Goal: Task Accomplishment & Management: Manage account settings

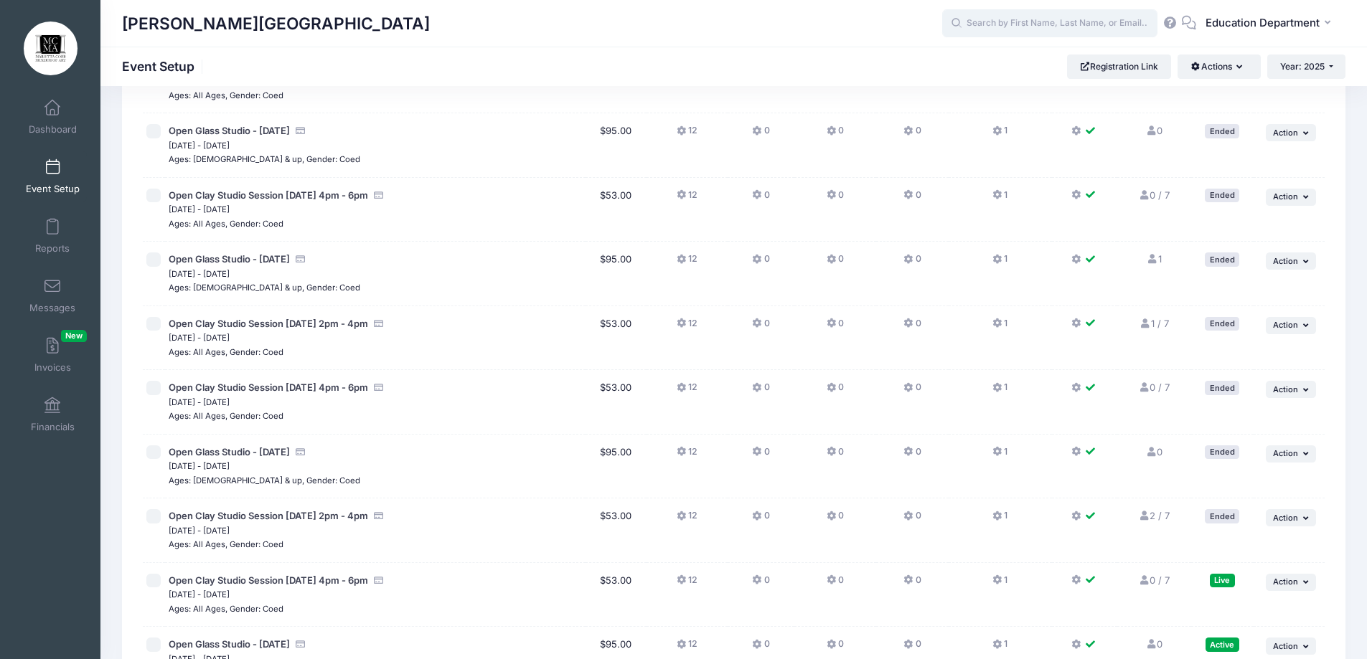
click at [1034, 21] on input "text" at bounding box center [1049, 23] width 215 height 29
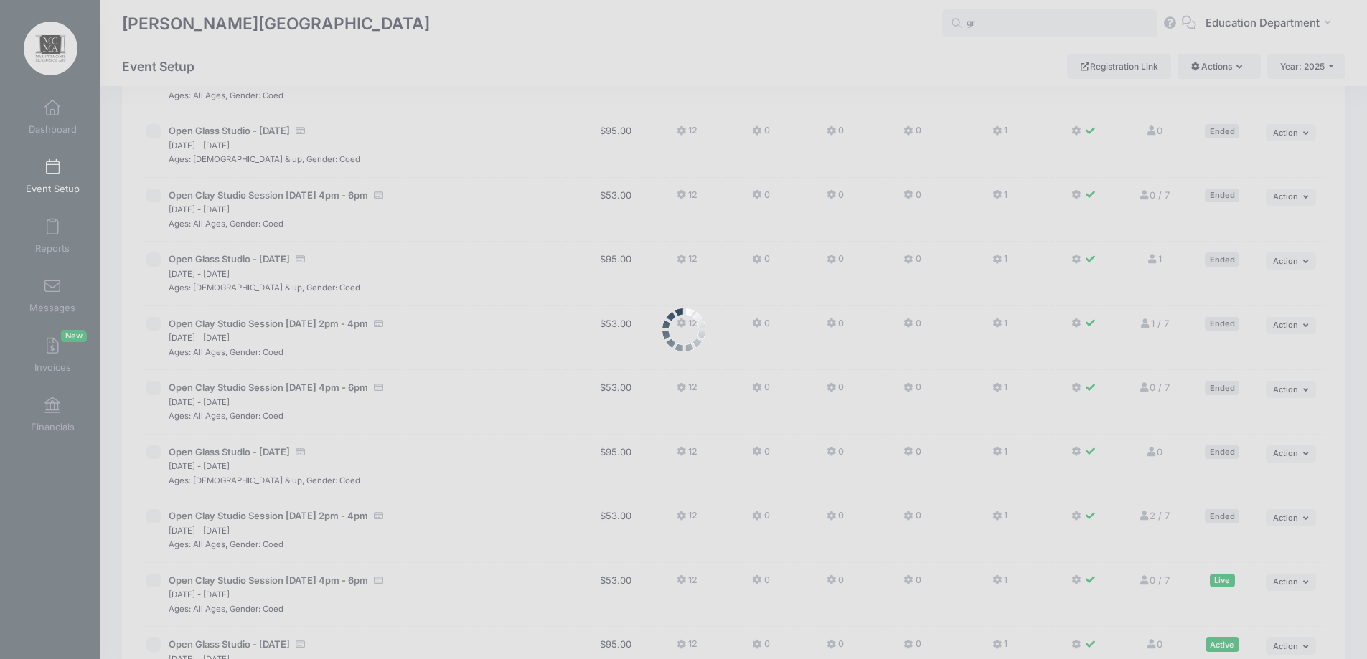
type input "g"
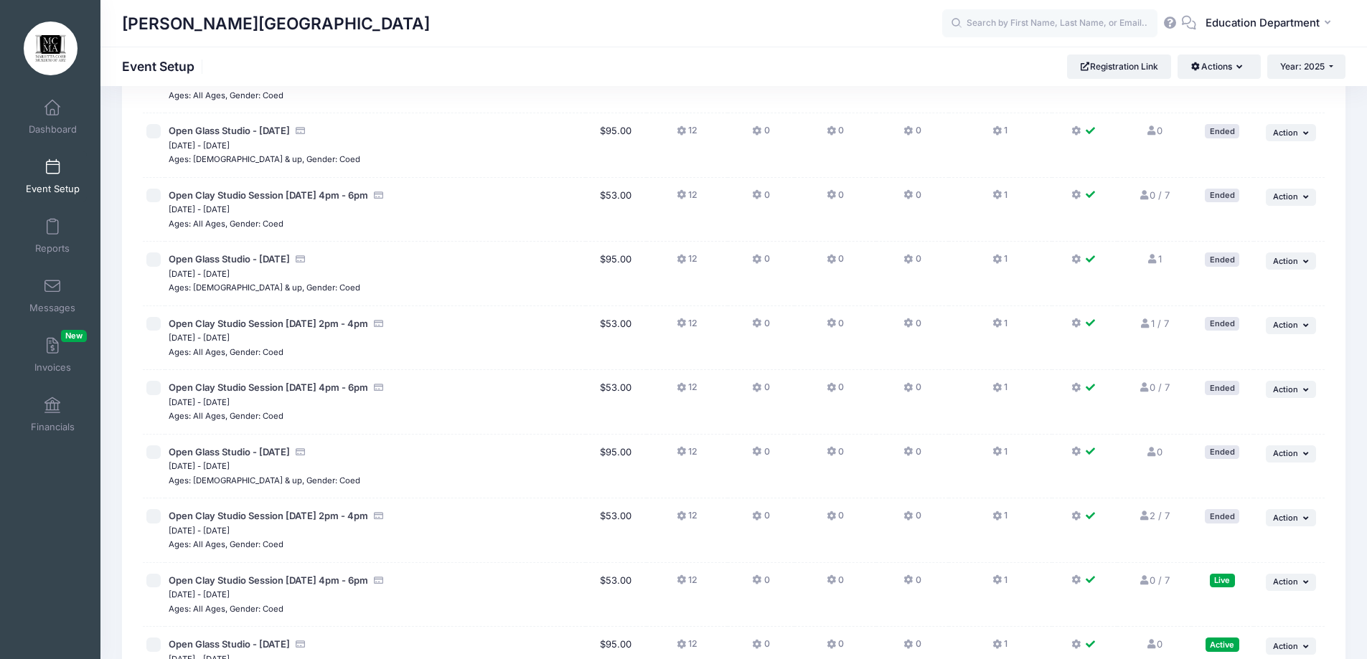
click at [37, 179] on link "Event Setup" at bounding box center [53, 176] width 68 height 50
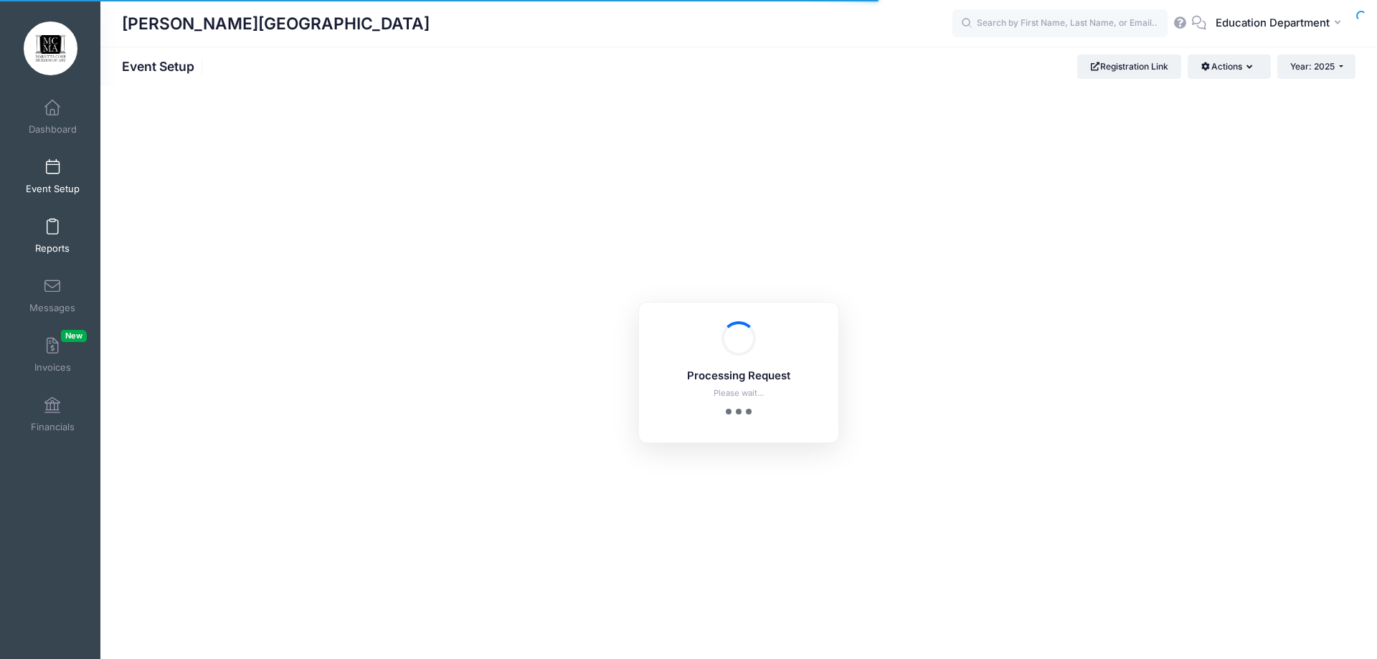
click at [30, 237] on link "Reports" at bounding box center [53, 236] width 68 height 50
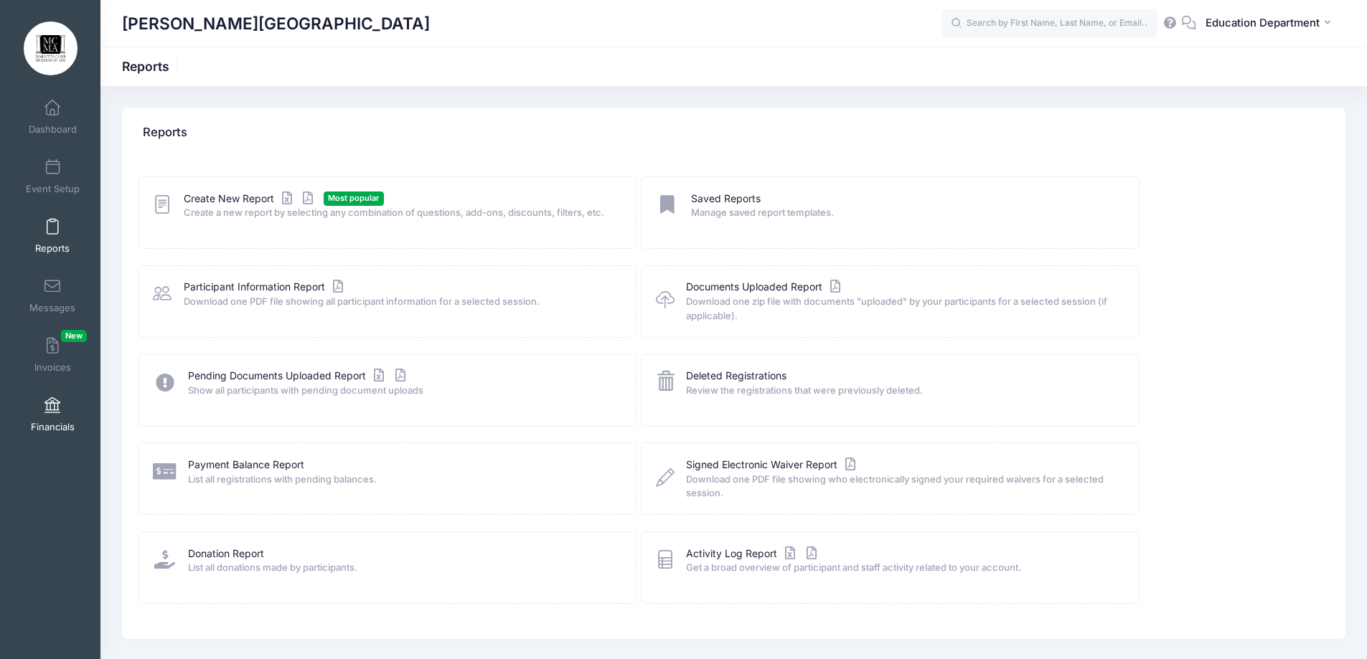
click at [52, 408] on span at bounding box center [52, 406] width 0 height 16
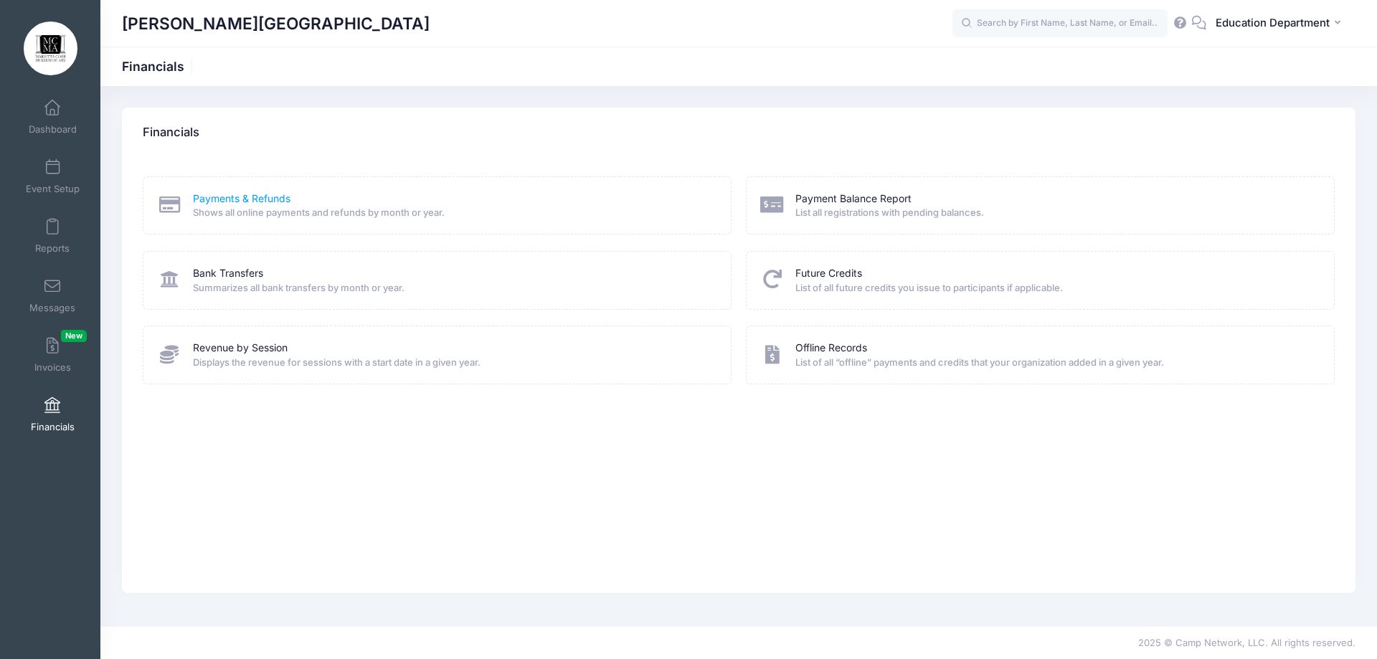
click at [243, 200] on link "Payments & Refunds" at bounding box center [242, 199] width 98 height 15
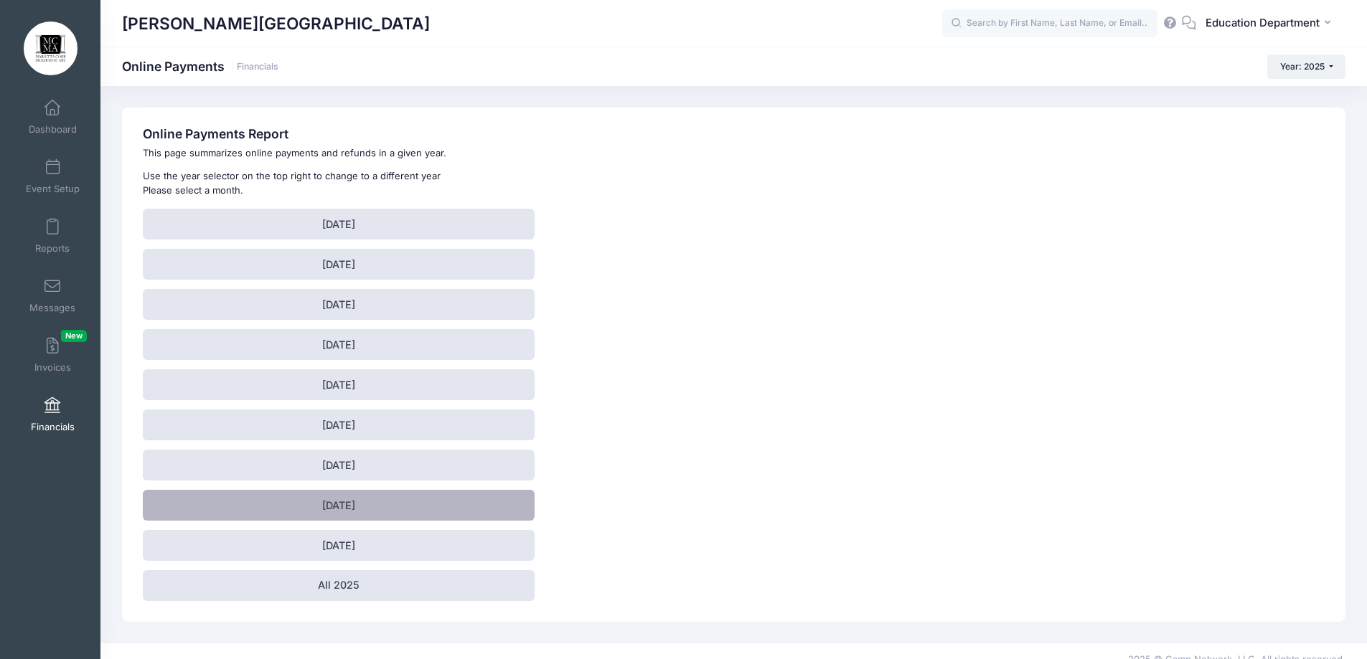
click at [309, 503] on link "[DATE]" at bounding box center [339, 505] width 392 height 31
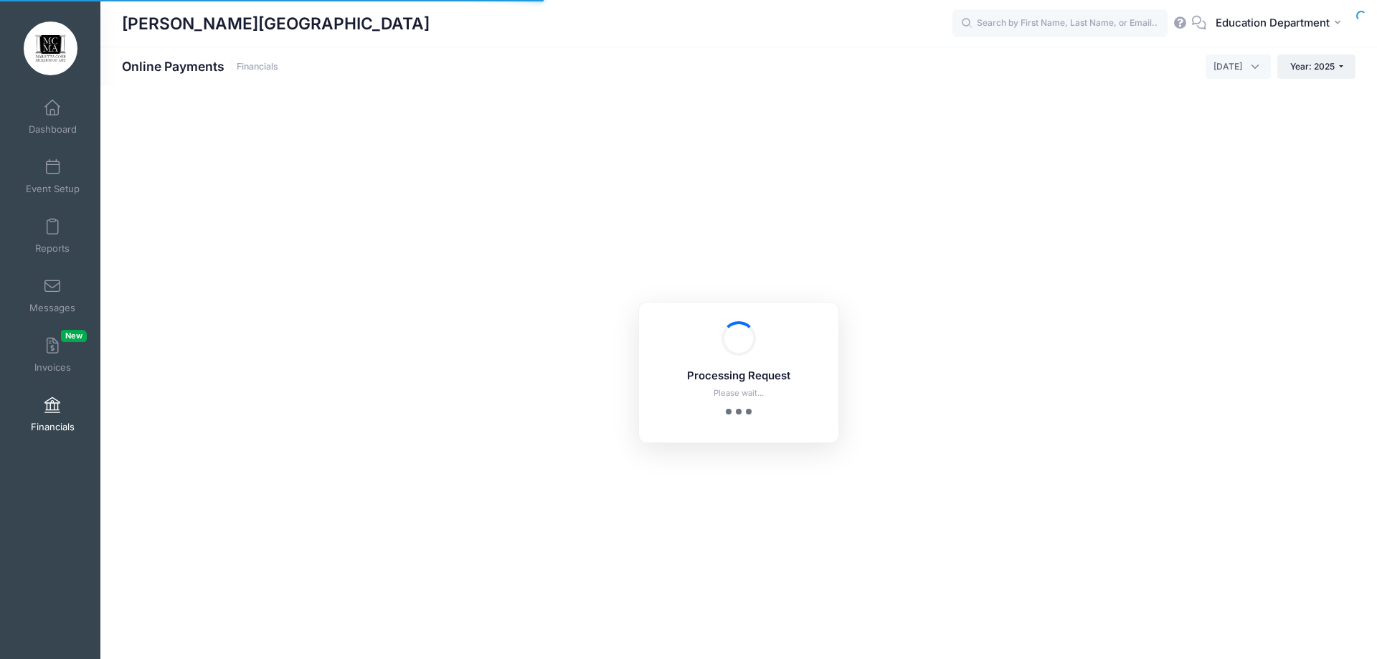
select select "10"
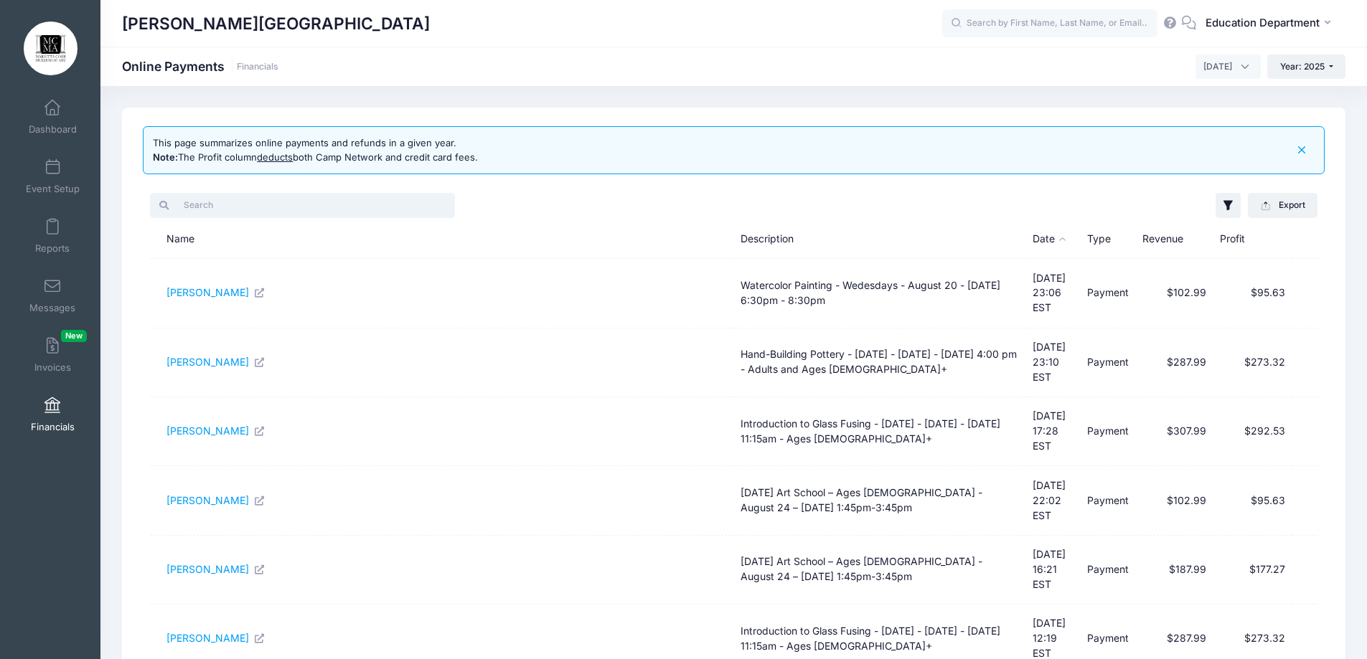
click at [293, 202] on input "search" at bounding box center [302, 205] width 305 height 24
click at [1295, 199] on button "Export" at bounding box center [1283, 205] width 70 height 24
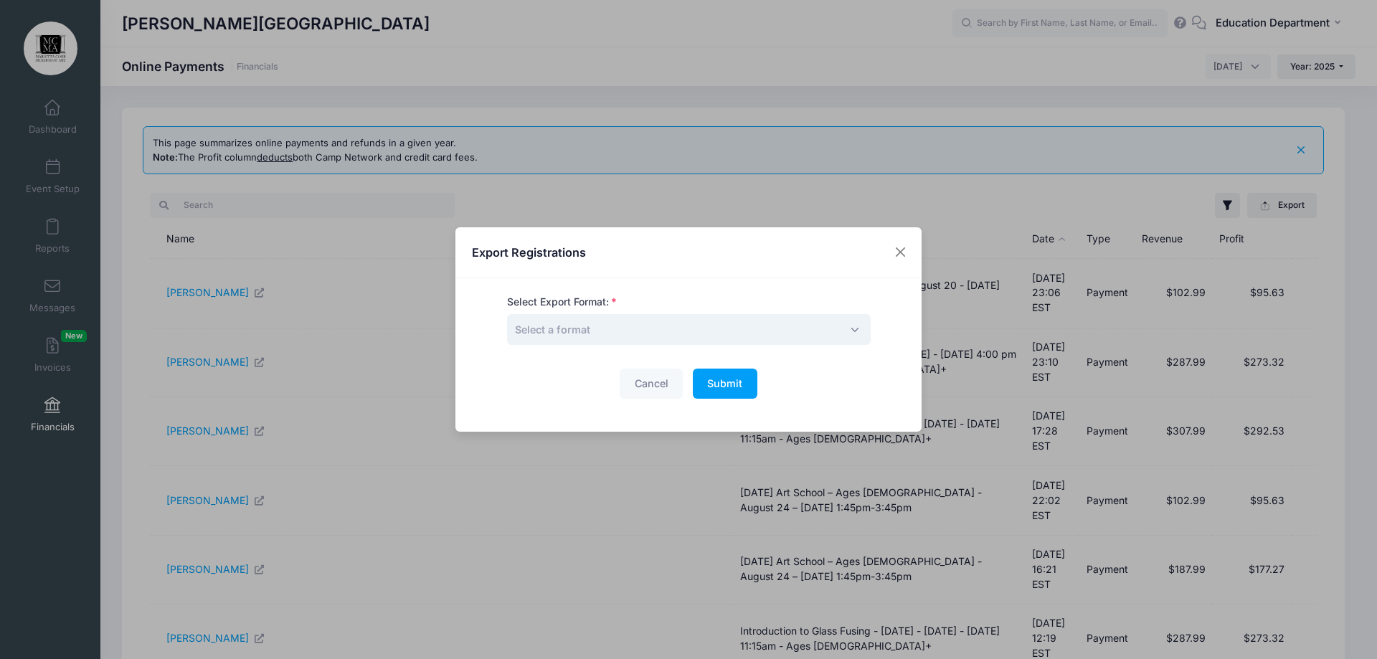
click at [770, 321] on span "Select a format" at bounding box center [689, 329] width 364 height 31
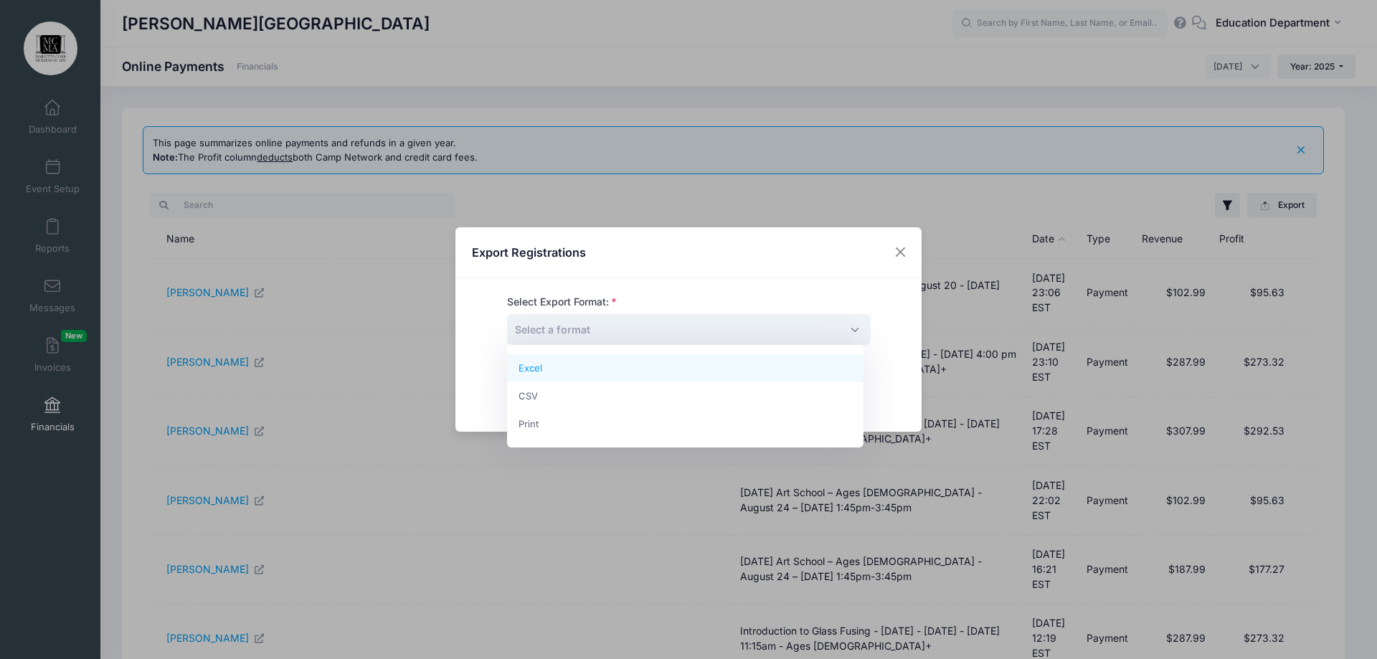
select select "excel"
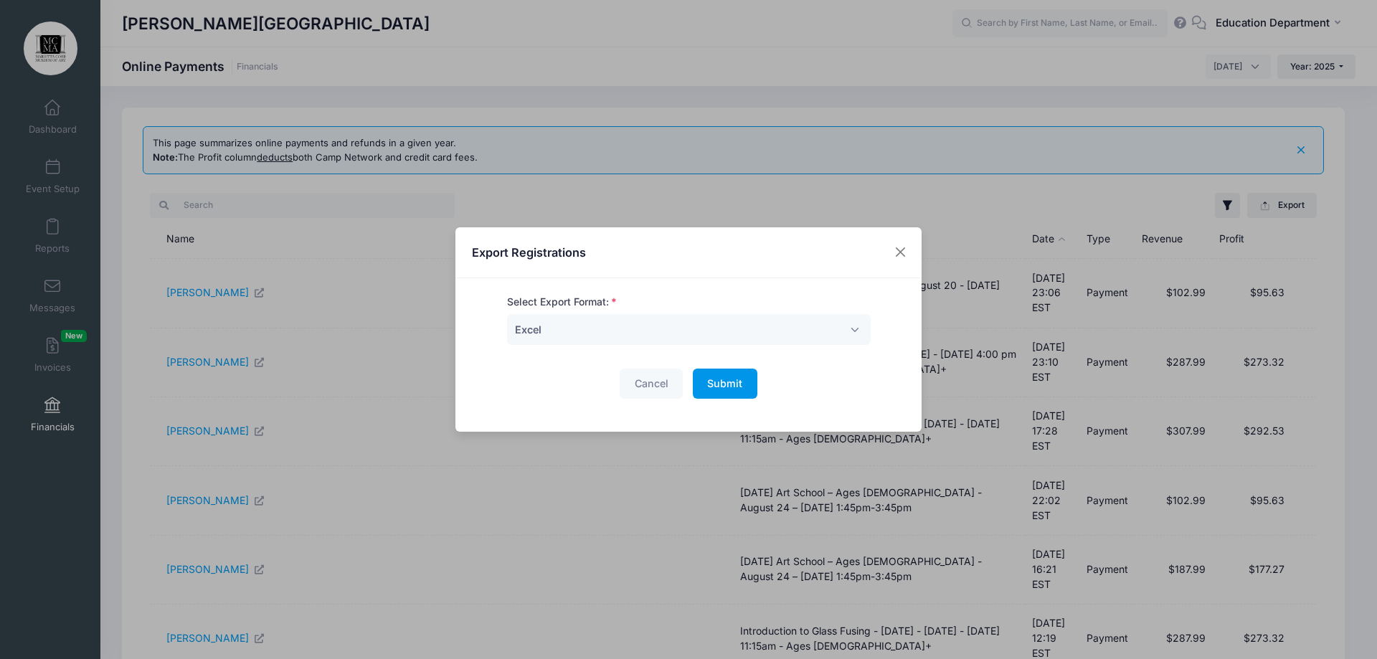
click at [712, 374] on button "Submit Please wait..." at bounding box center [725, 384] width 65 height 31
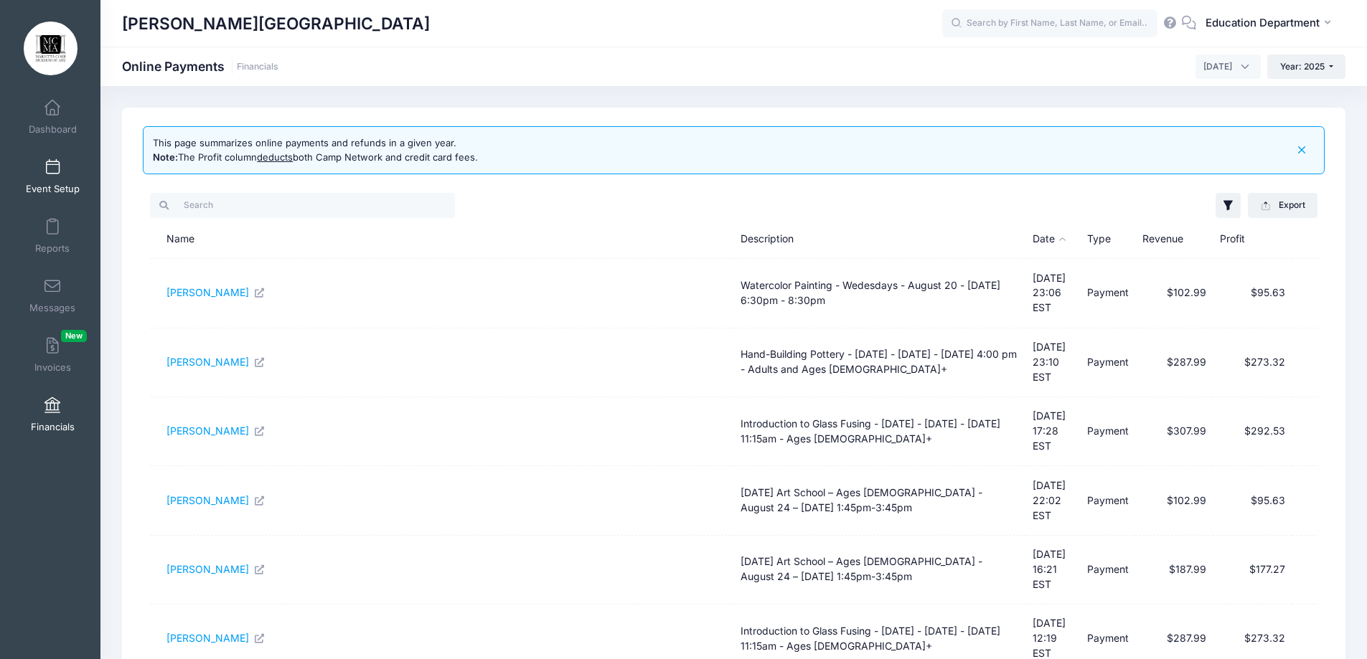
click at [57, 164] on link "Event Setup" at bounding box center [53, 176] width 68 height 50
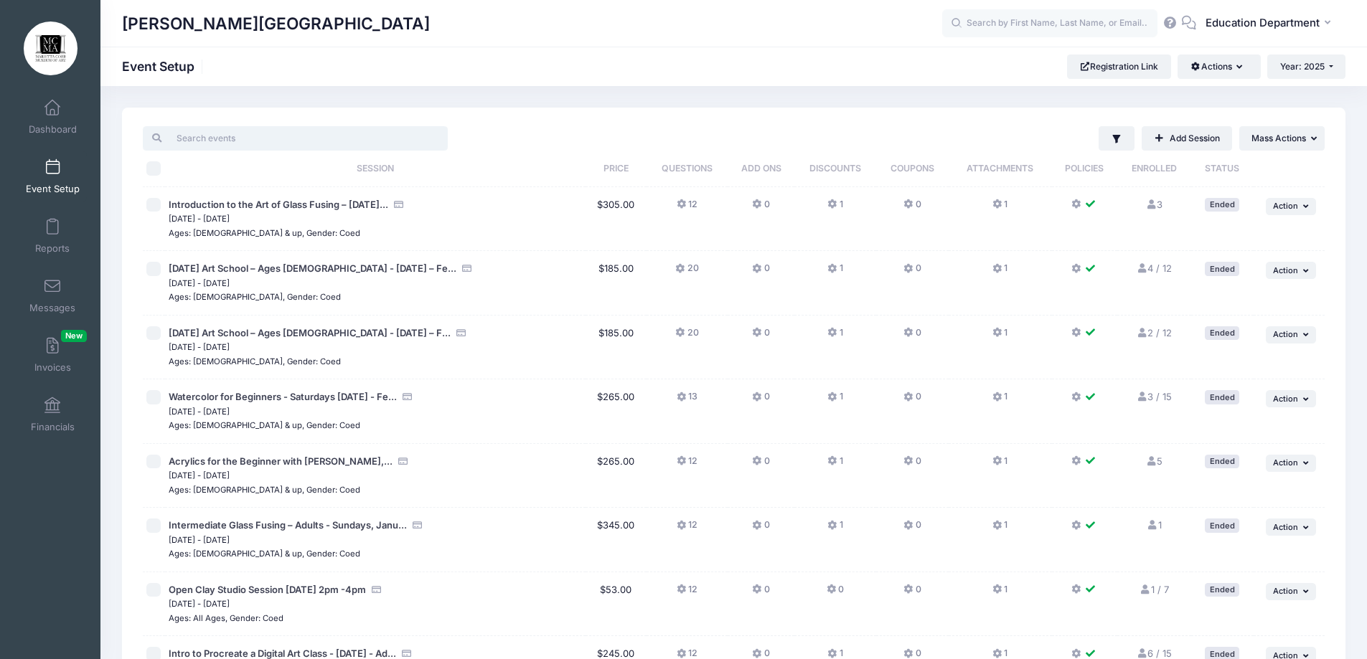
click at [291, 142] on input "search" at bounding box center [295, 138] width 305 height 24
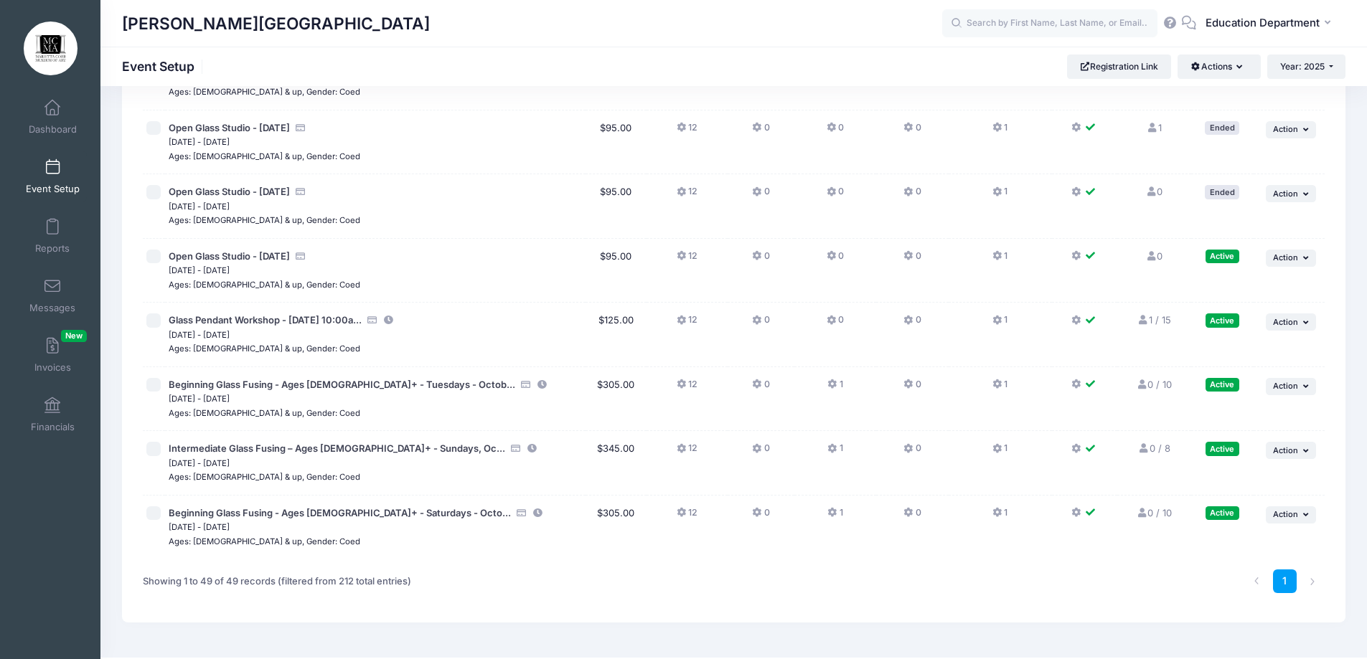
scroll to position [2805, 0]
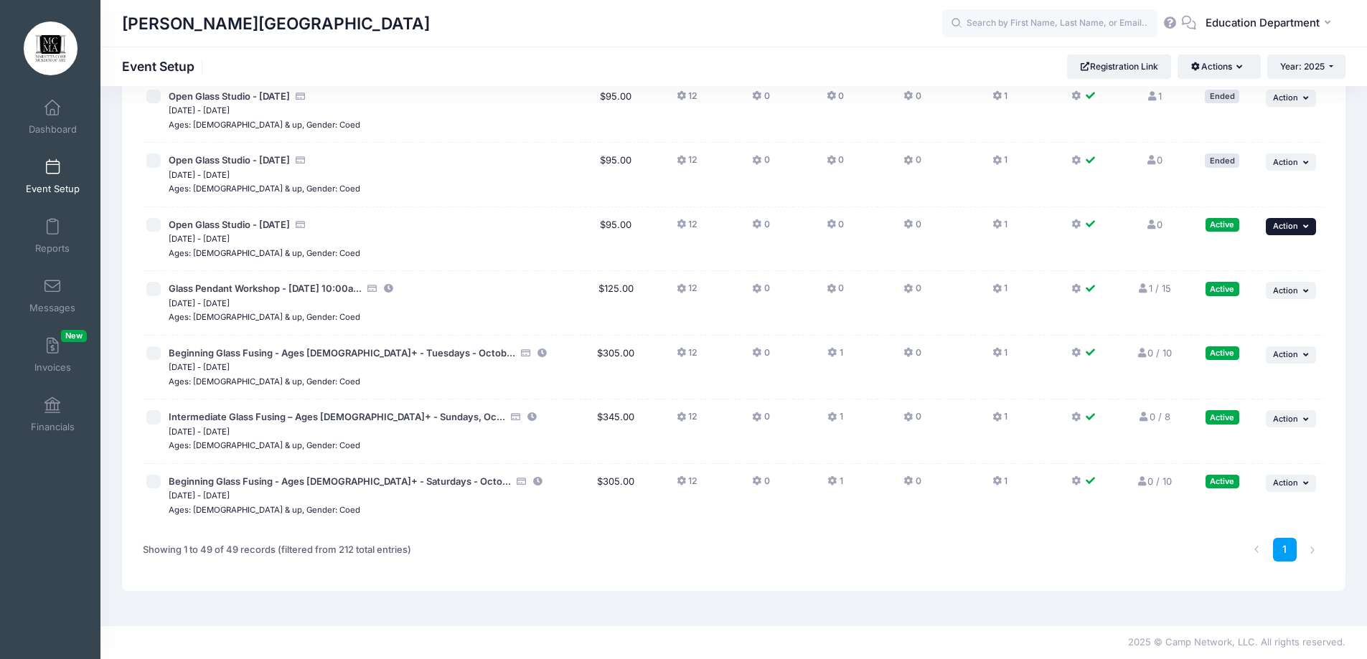
type input "glass"
click at [1299, 234] on button "... Action" at bounding box center [1290, 226] width 50 height 17
click at [1222, 319] on link "Duplicate Session" at bounding box center [1244, 313] width 130 height 27
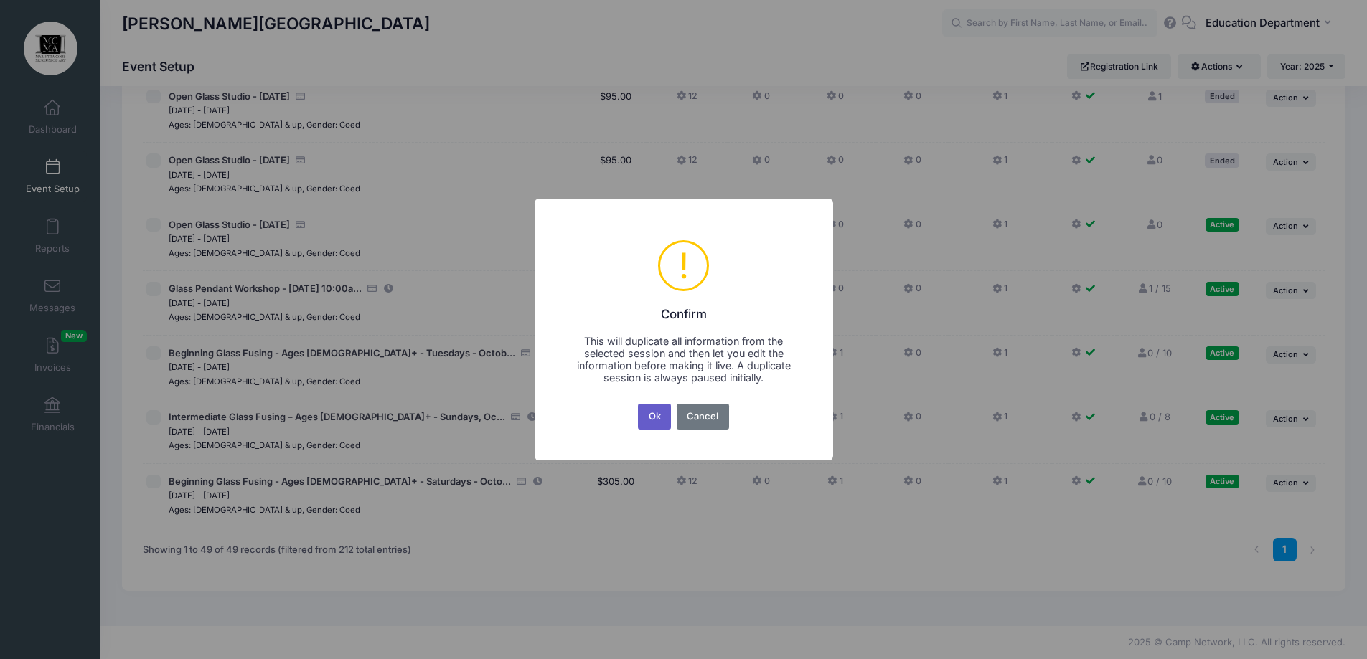
click at [666, 412] on button "Ok" at bounding box center [654, 417] width 33 height 26
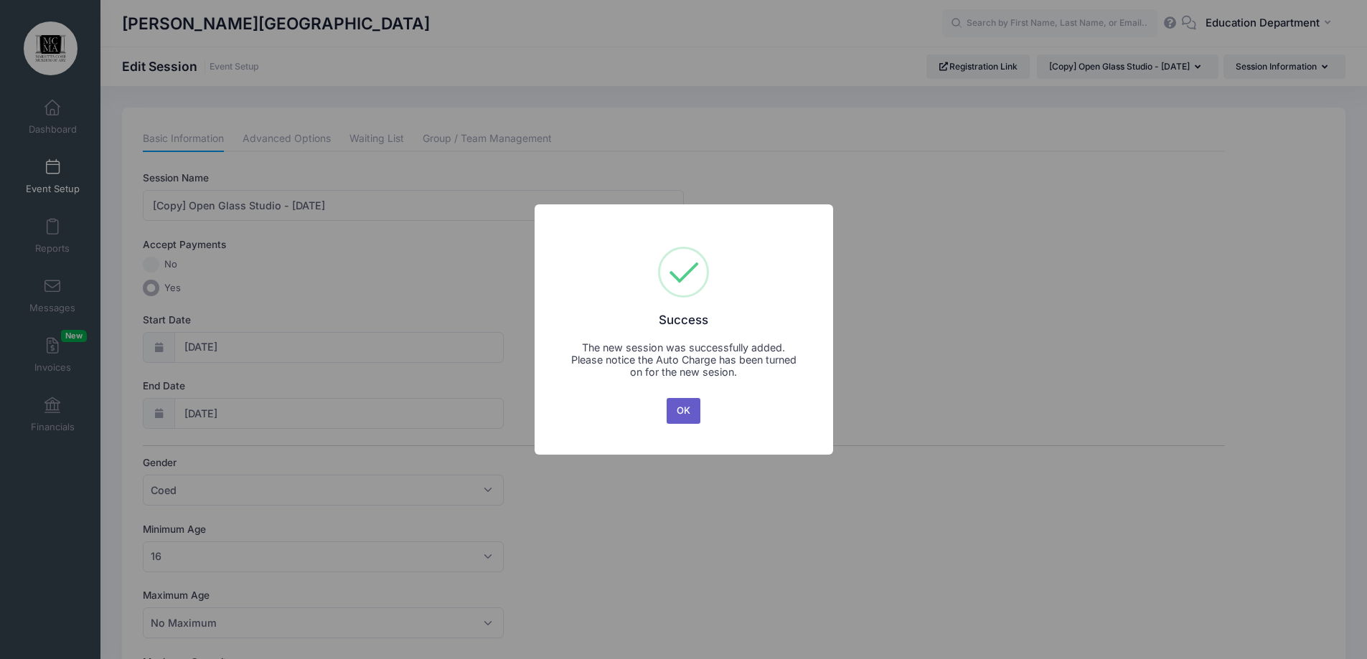
click at [676, 412] on button "OK" at bounding box center [683, 411] width 34 height 26
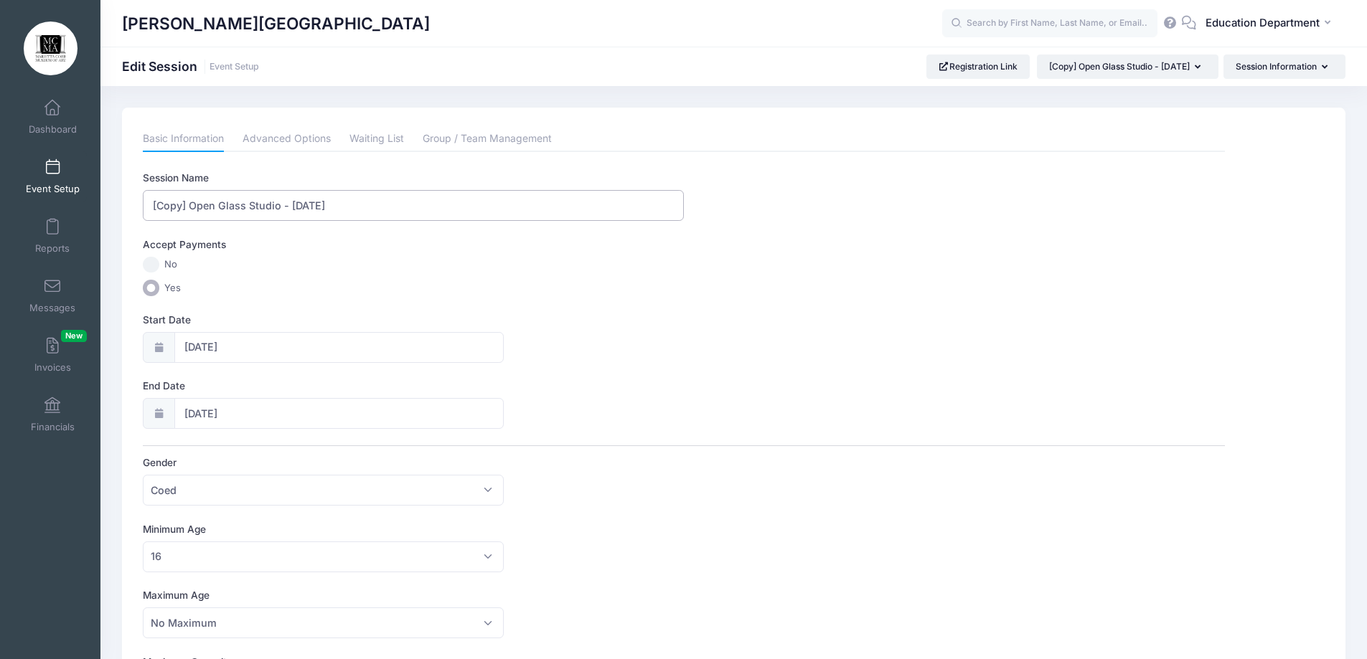
click at [189, 203] on input "[Copy] Open Glass Studio - [DATE]" at bounding box center [413, 205] width 541 height 31
click at [323, 205] on input "Open Glass Studio - [DATE]" at bounding box center [413, 205] width 541 height 31
type input "Open Glass Studio - [DATE]"
click at [155, 352] on icon at bounding box center [158, 347] width 11 height 9
click at [160, 347] on icon at bounding box center [158, 347] width 11 height 9
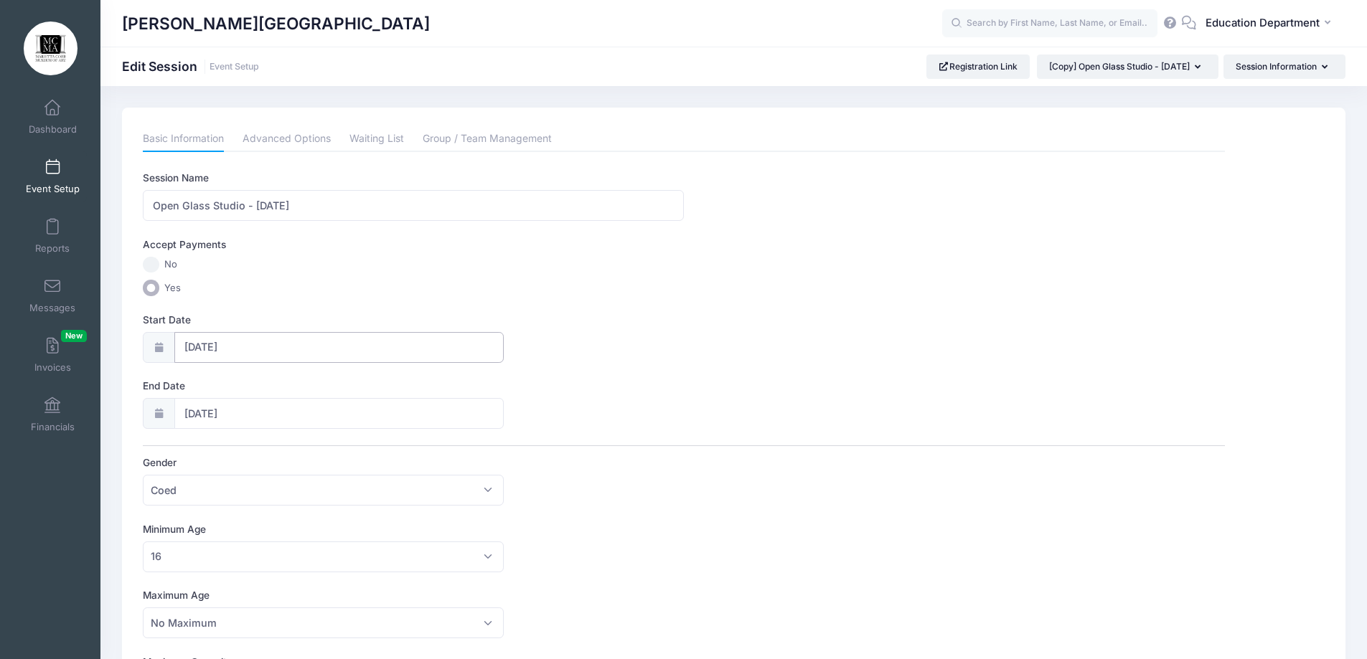
click at [184, 344] on input "09/17/2025" at bounding box center [338, 347] width 329 height 31
click at [331, 490] on span "19" at bounding box center [326, 491] width 26 height 26
type input "09/19/2025"
click at [330, 562] on span "19" at bounding box center [326, 557] width 26 height 26
type input "09/19/2025"
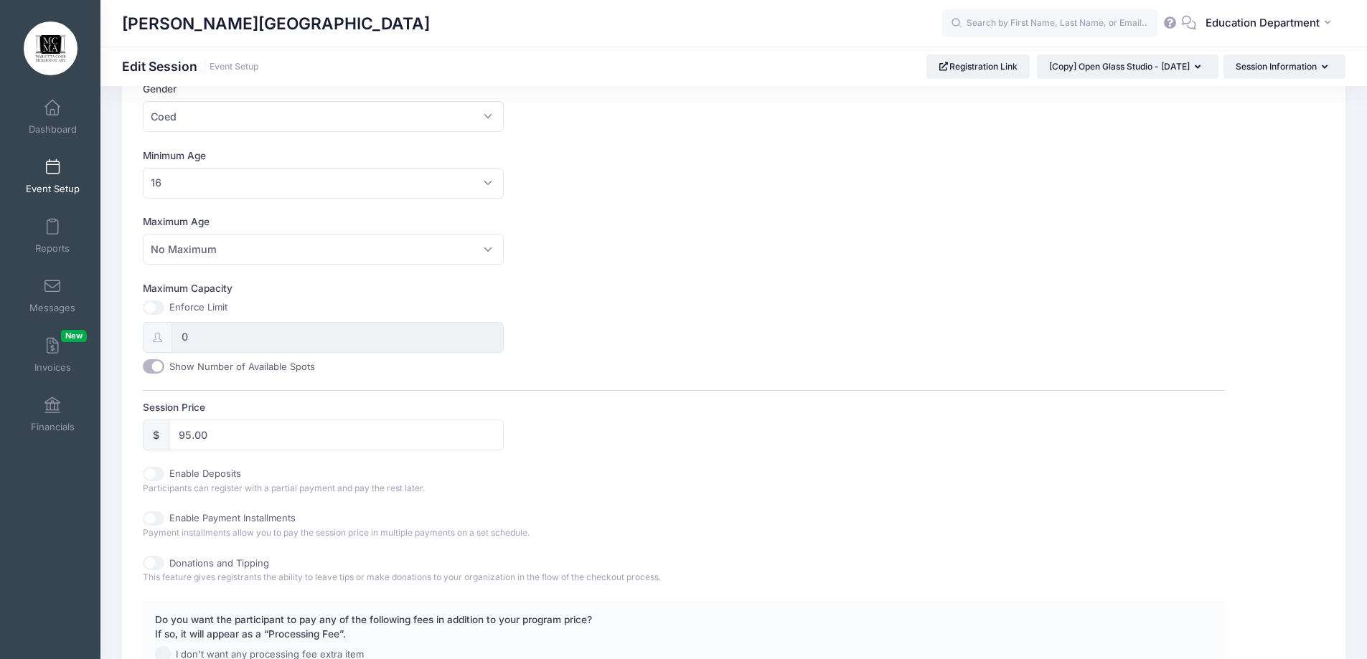
scroll to position [618, 0]
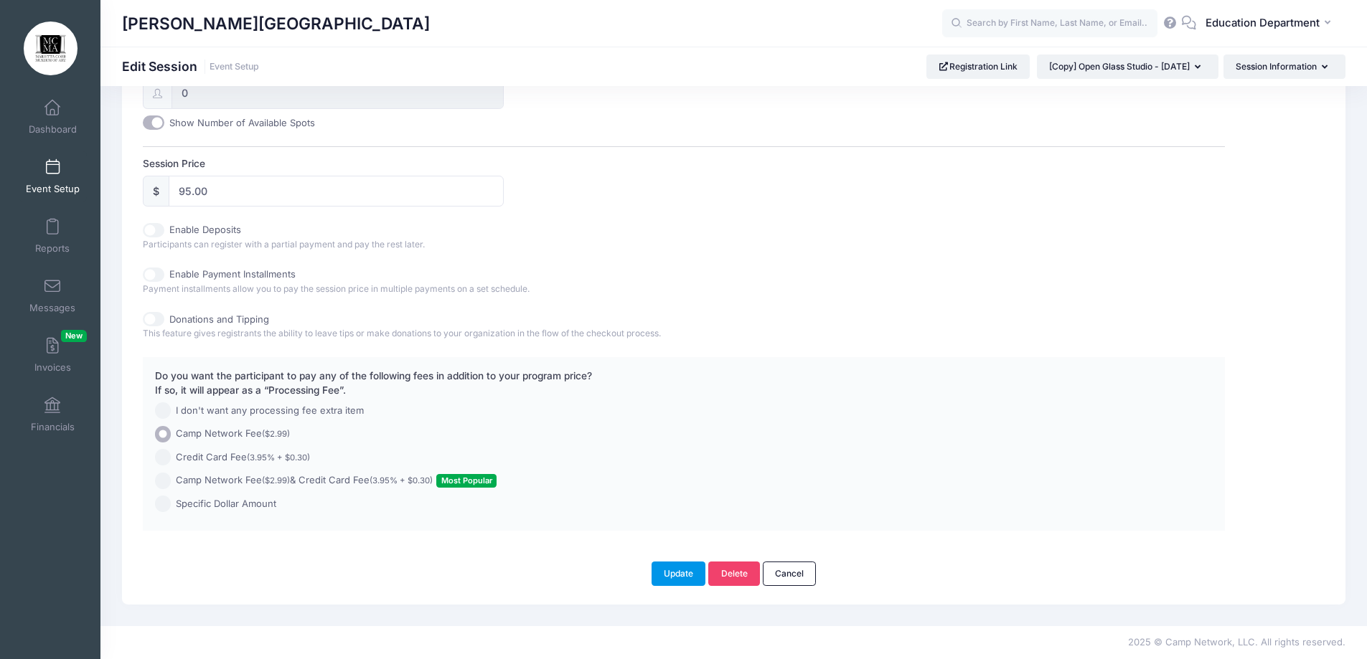
click at [676, 572] on button "Update" at bounding box center [678, 574] width 55 height 24
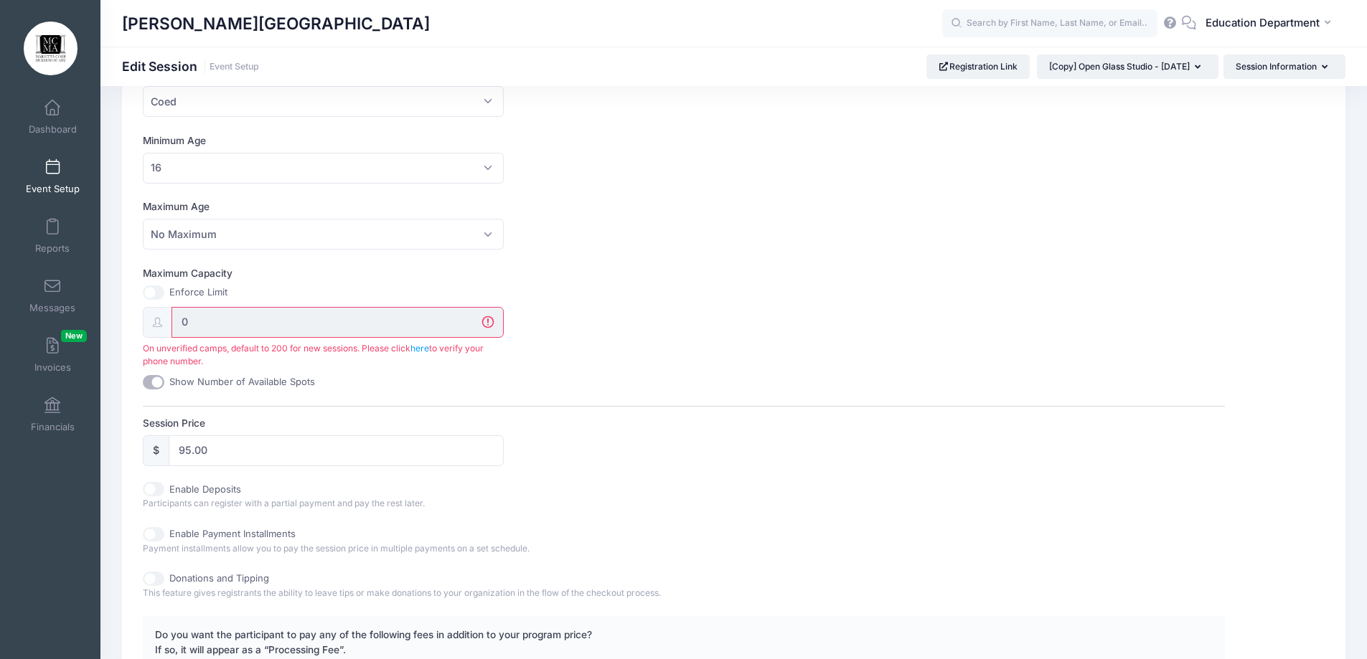
scroll to position [387, 0]
click at [199, 319] on input "0" at bounding box center [337, 323] width 332 height 31
click at [204, 325] on input "0" at bounding box center [337, 323] width 332 height 31
click at [210, 322] on input "0" at bounding box center [337, 323] width 332 height 31
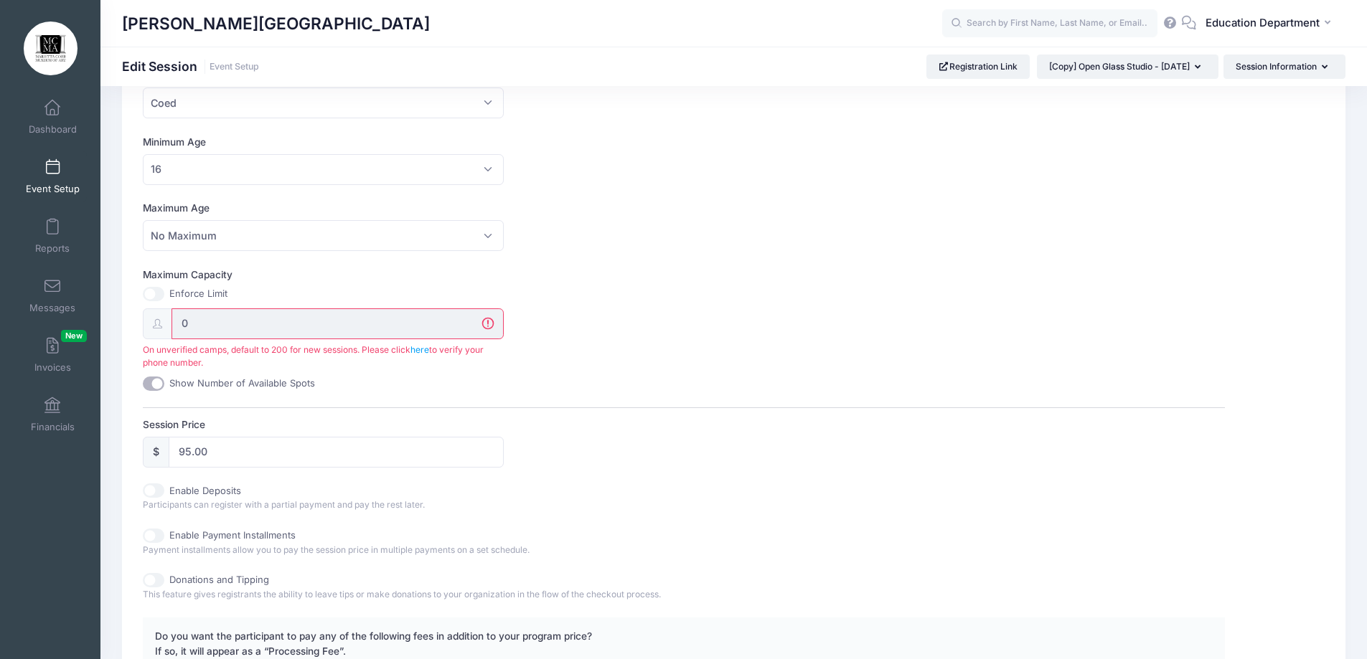
click at [210, 322] on input "0" at bounding box center [337, 323] width 332 height 31
click at [484, 324] on input "0" at bounding box center [337, 323] width 332 height 31
click at [283, 326] on input "0" at bounding box center [337, 323] width 332 height 31
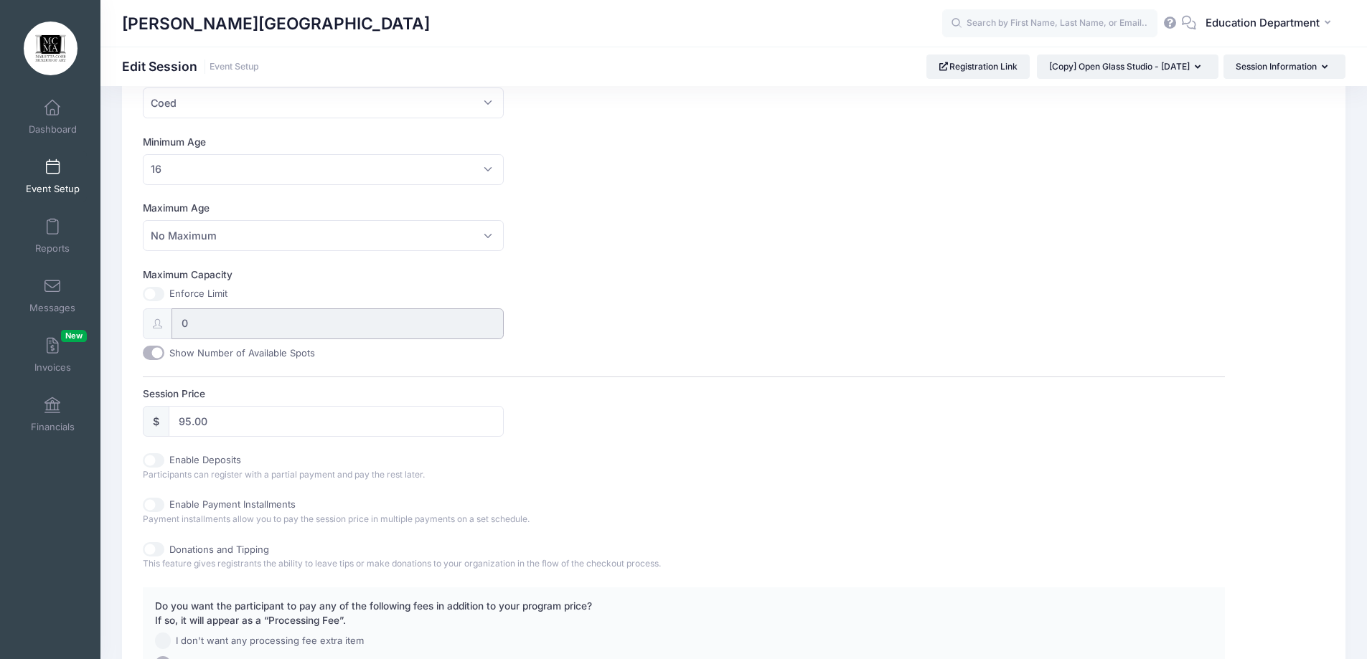
click at [288, 326] on input "0" at bounding box center [337, 323] width 332 height 31
click at [156, 352] on input "Show Number of Available Spots" at bounding box center [154, 353] width 22 height 14
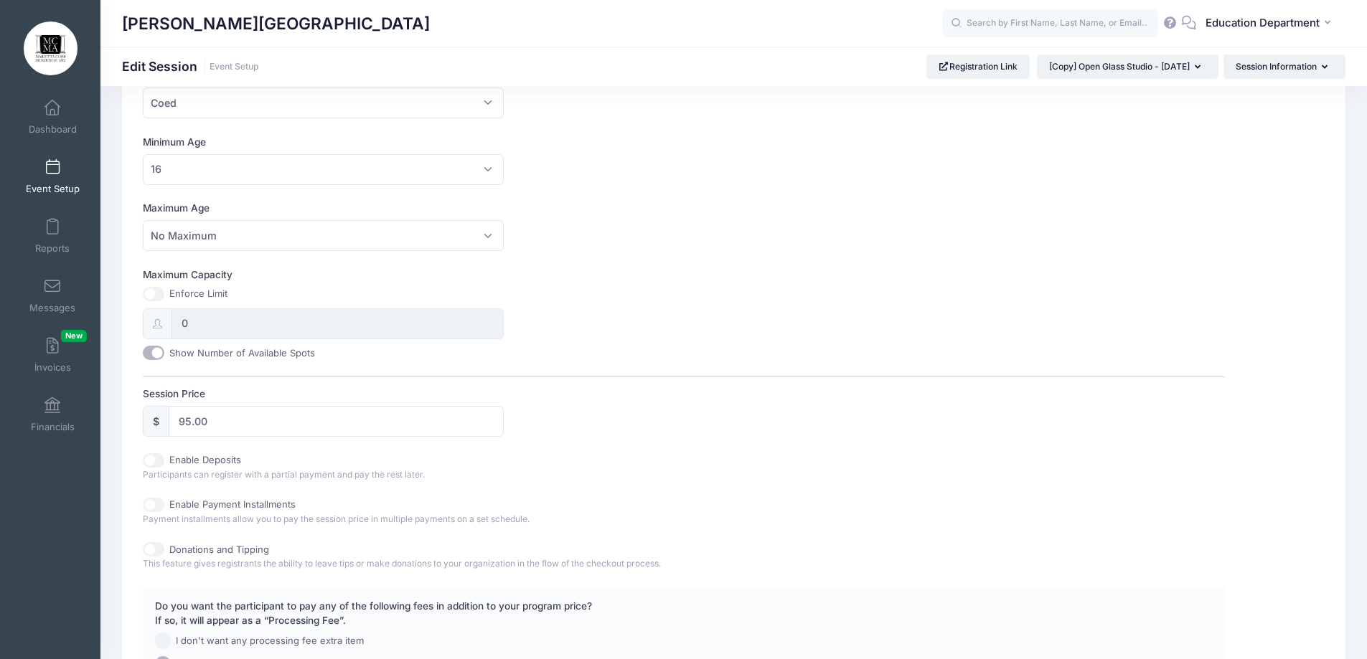
checkbox input "false"
click at [146, 287] on div "Enforce Limit" at bounding box center [323, 294] width 361 height 14
click at [153, 293] on input "Maximum Capacity" at bounding box center [154, 294] width 22 height 14
checkbox input "true"
click at [196, 329] on input "0" at bounding box center [337, 323] width 332 height 31
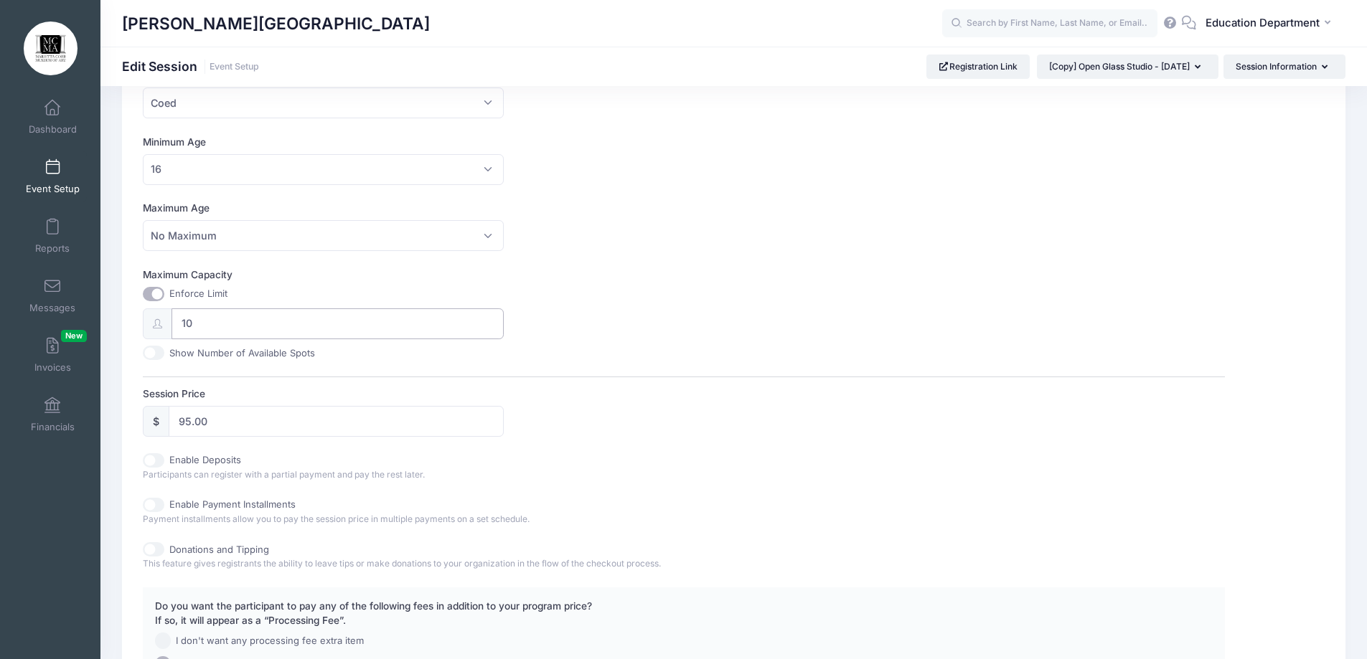
type input "10"
click at [483, 352] on div "Show Number of Available Spots" at bounding box center [323, 353] width 361 height 14
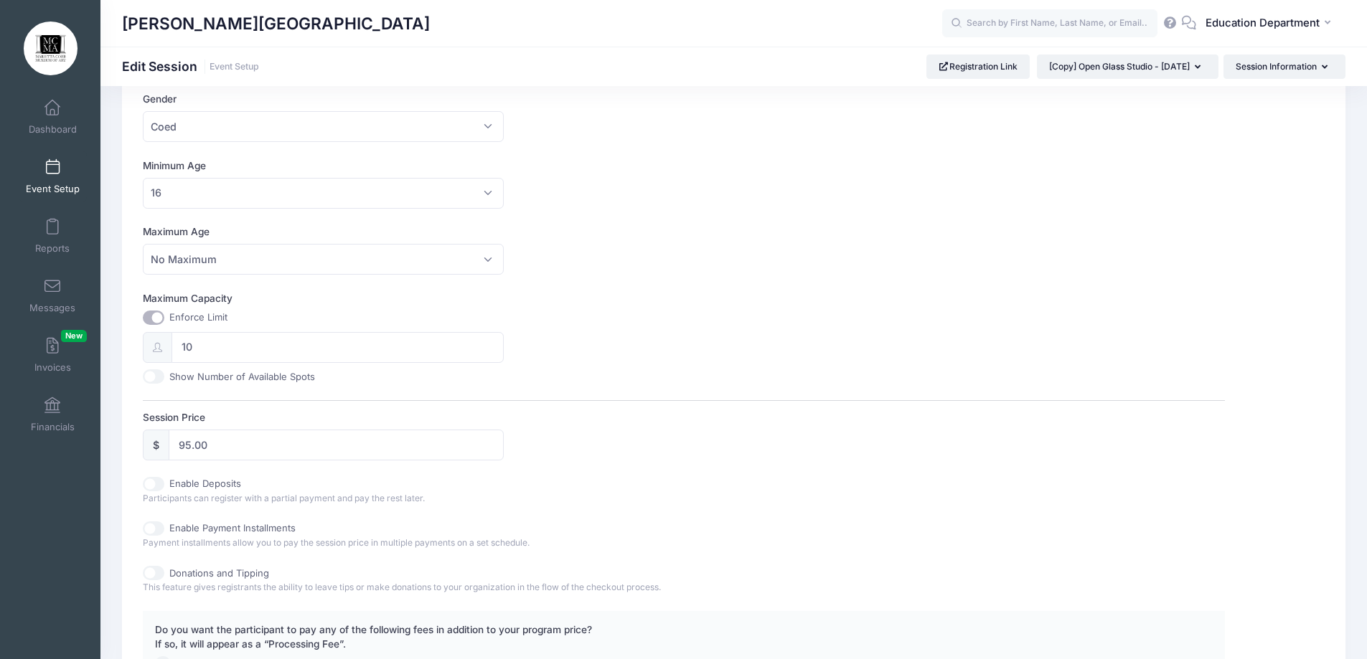
scroll to position [331, 0]
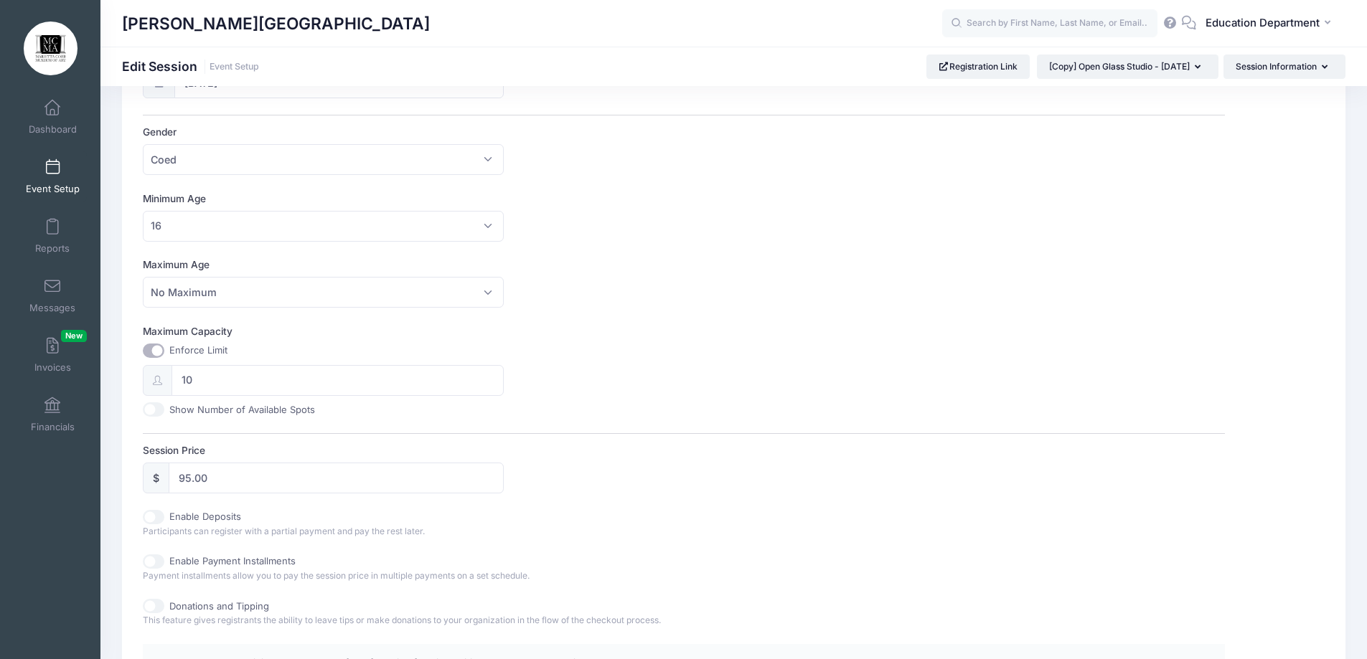
click at [158, 413] on input "Show Number of Available Spots" at bounding box center [154, 409] width 22 height 14
checkbox input "true"
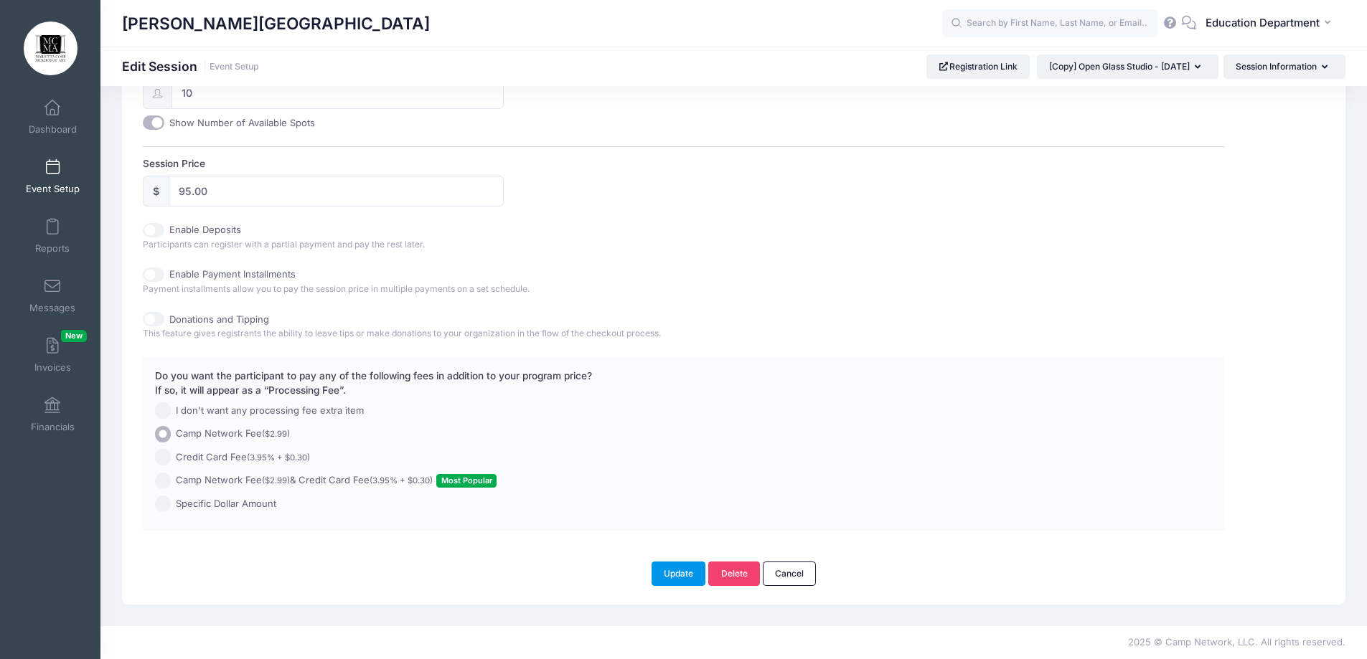
click at [673, 580] on button "Update" at bounding box center [678, 574] width 55 height 24
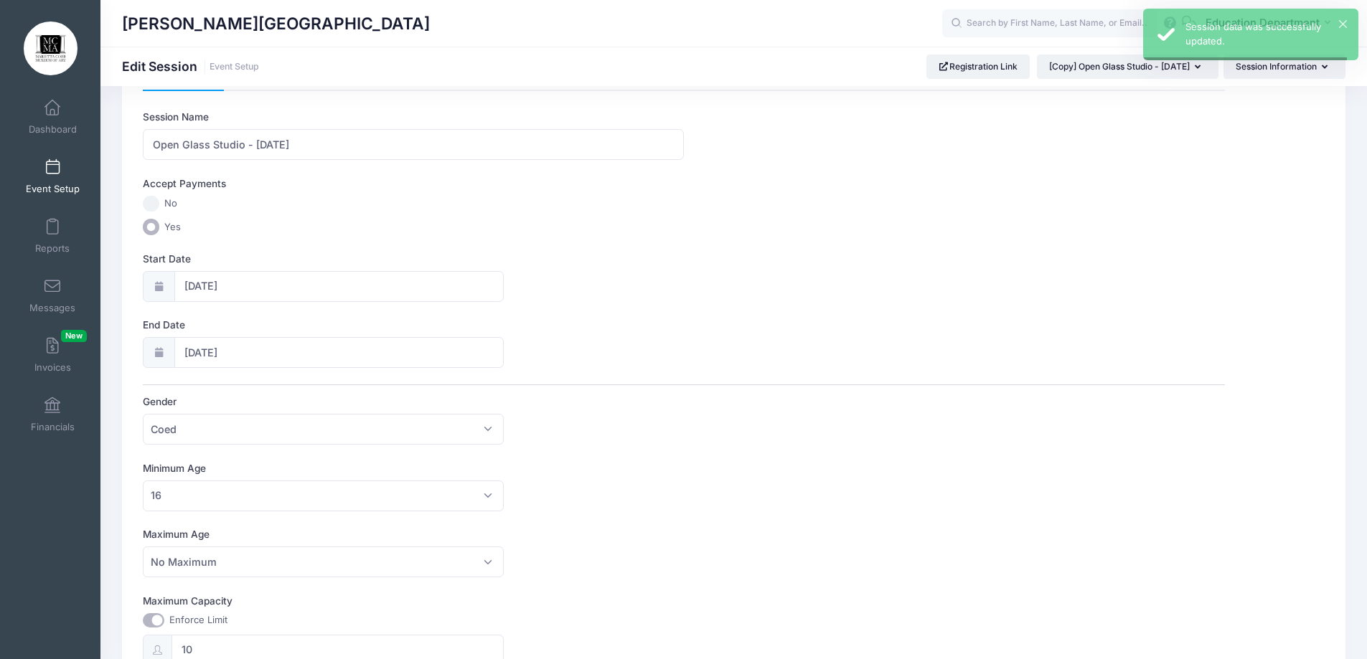
scroll to position [0, 0]
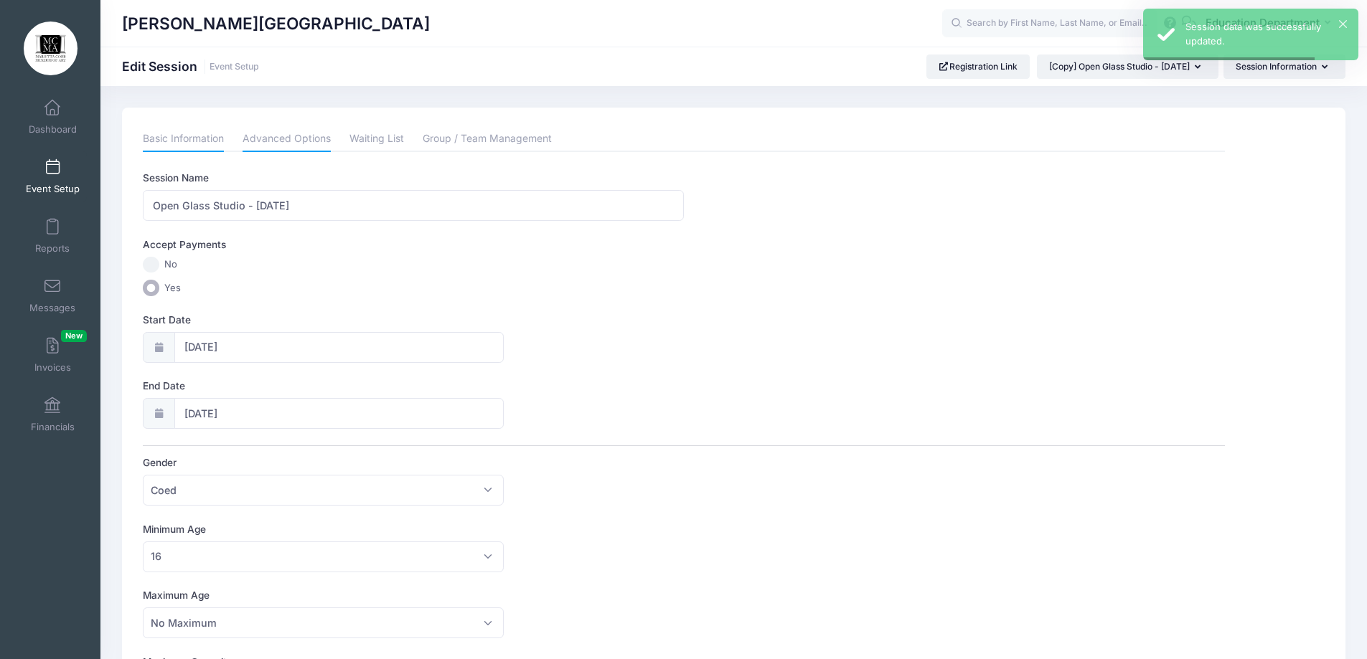
click at [271, 141] on link "Advanced Options" at bounding box center [286, 139] width 88 height 26
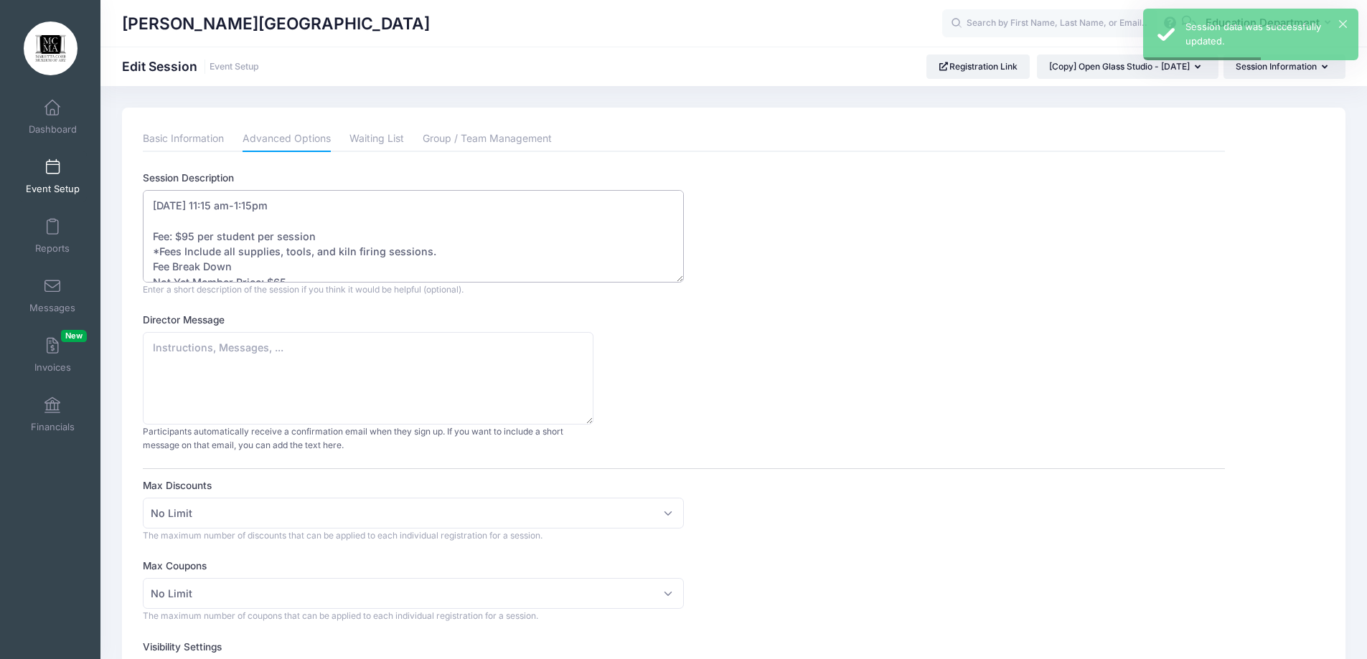
click at [217, 203] on textarea "September 17 - 11:15 am-1:15pm Fee: $95 per student per session *Fees Include a…" at bounding box center [413, 236] width 541 height 93
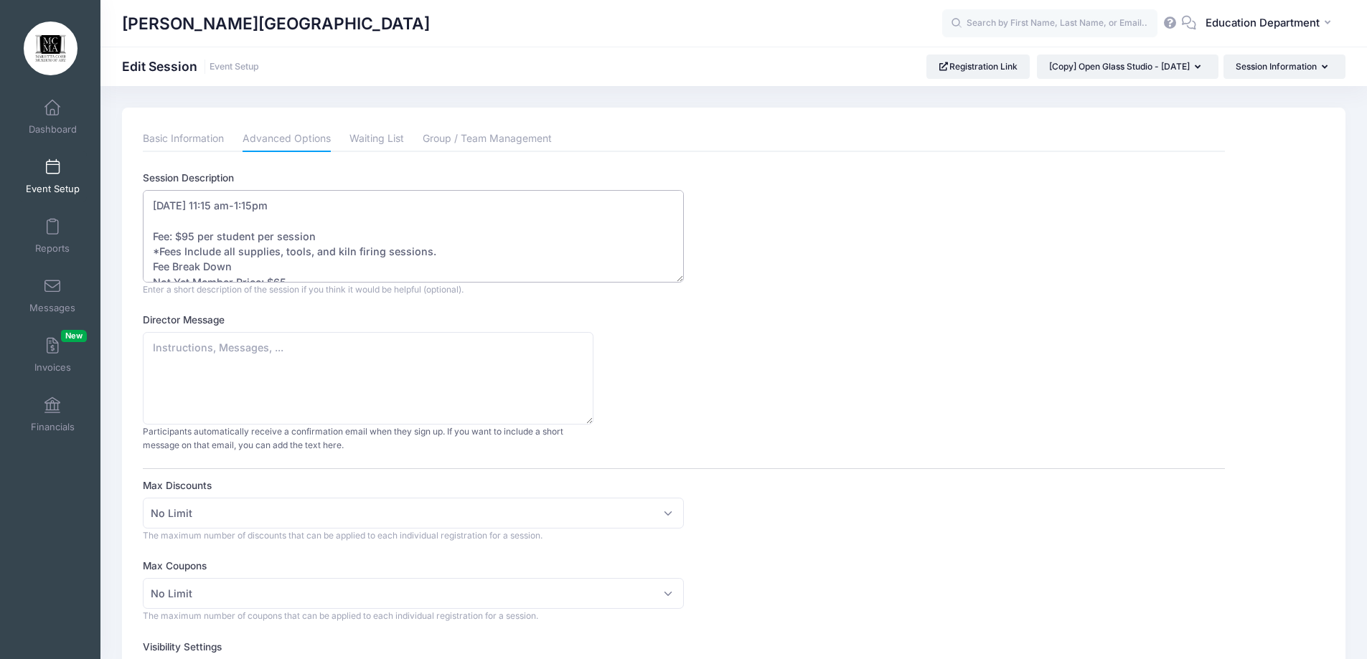
type textarea "September 19 - 11:15 am-1:15pm Fee: $95 per student per session *Fees Include a…"
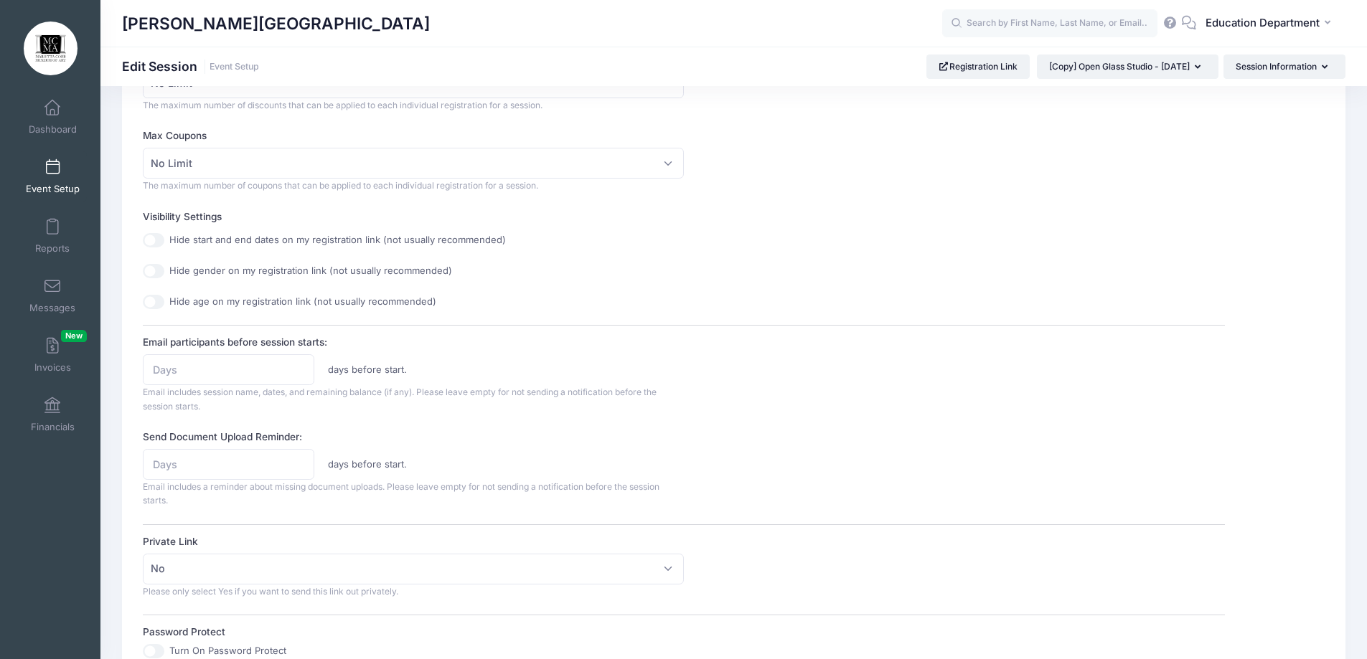
scroll to position [861, 0]
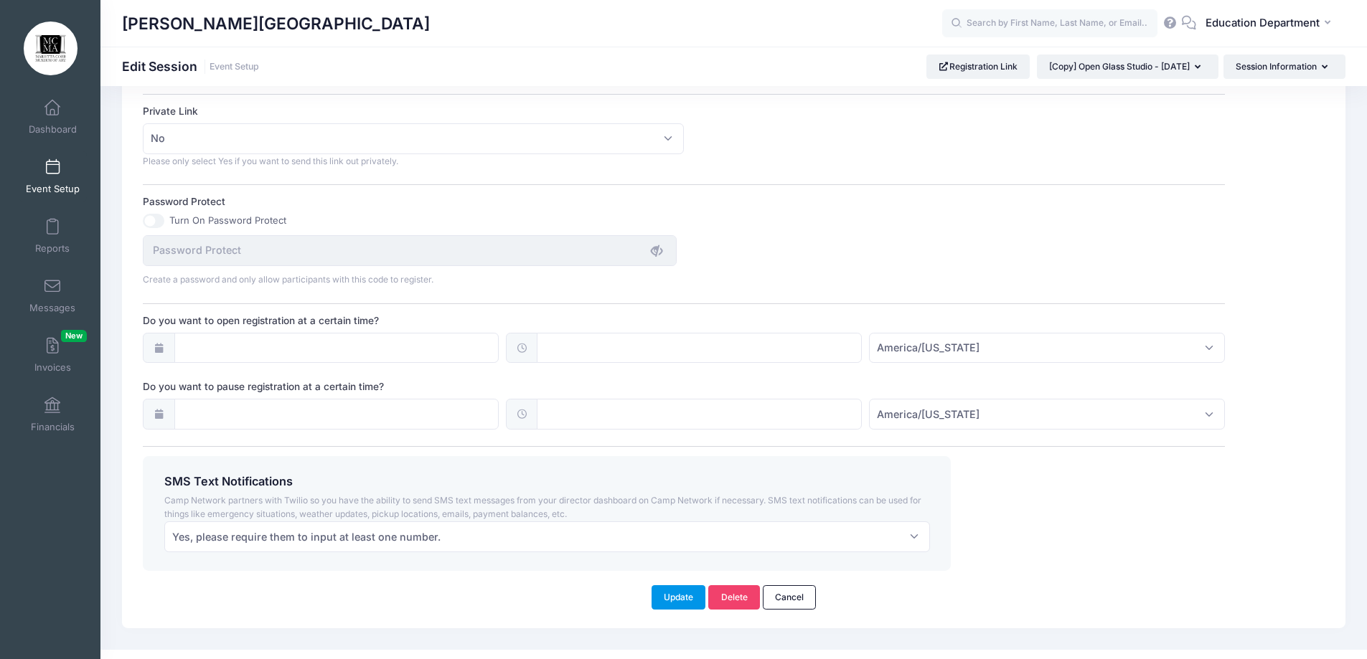
click at [663, 594] on button "Update" at bounding box center [678, 597] width 55 height 24
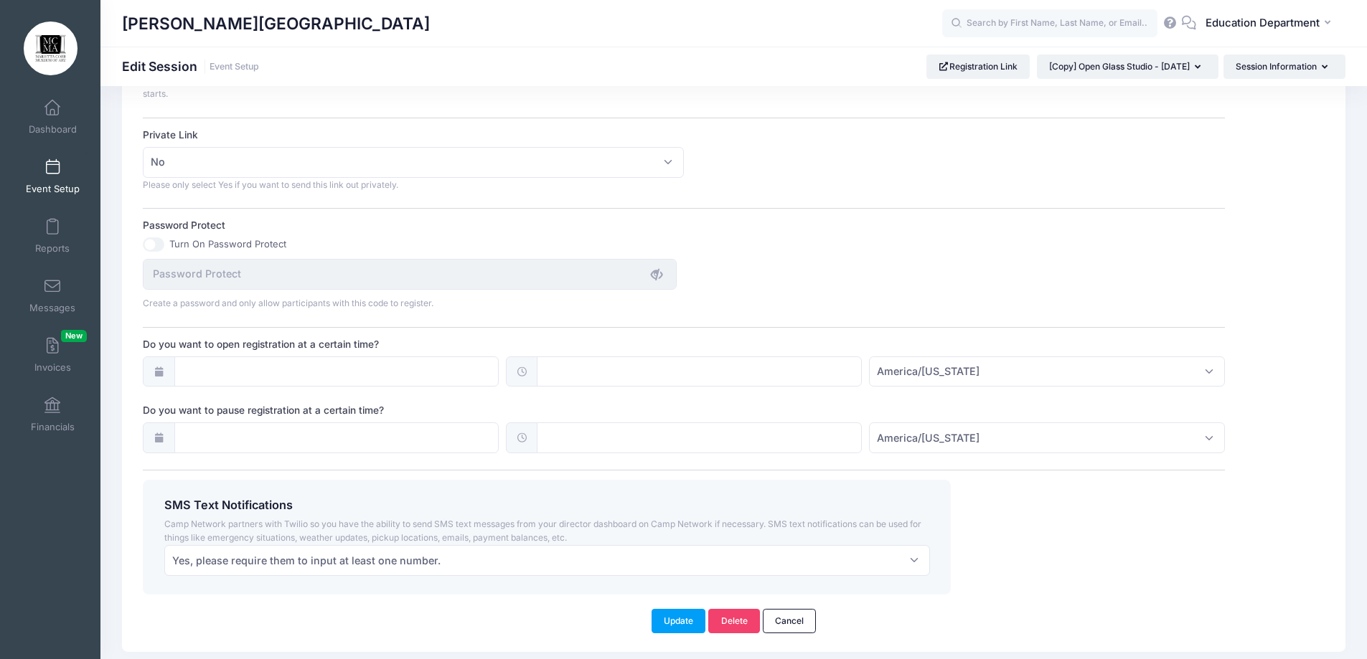
scroll to position [885, 0]
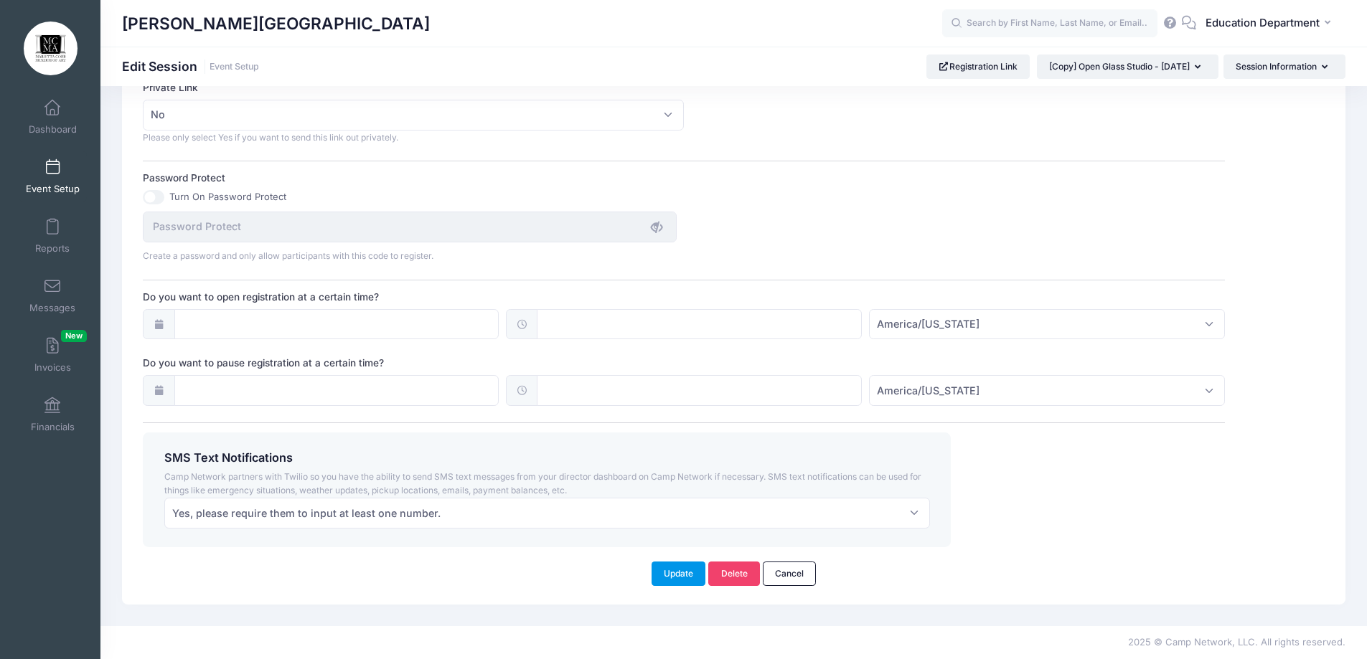
click at [686, 582] on button "Update" at bounding box center [678, 574] width 55 height 24
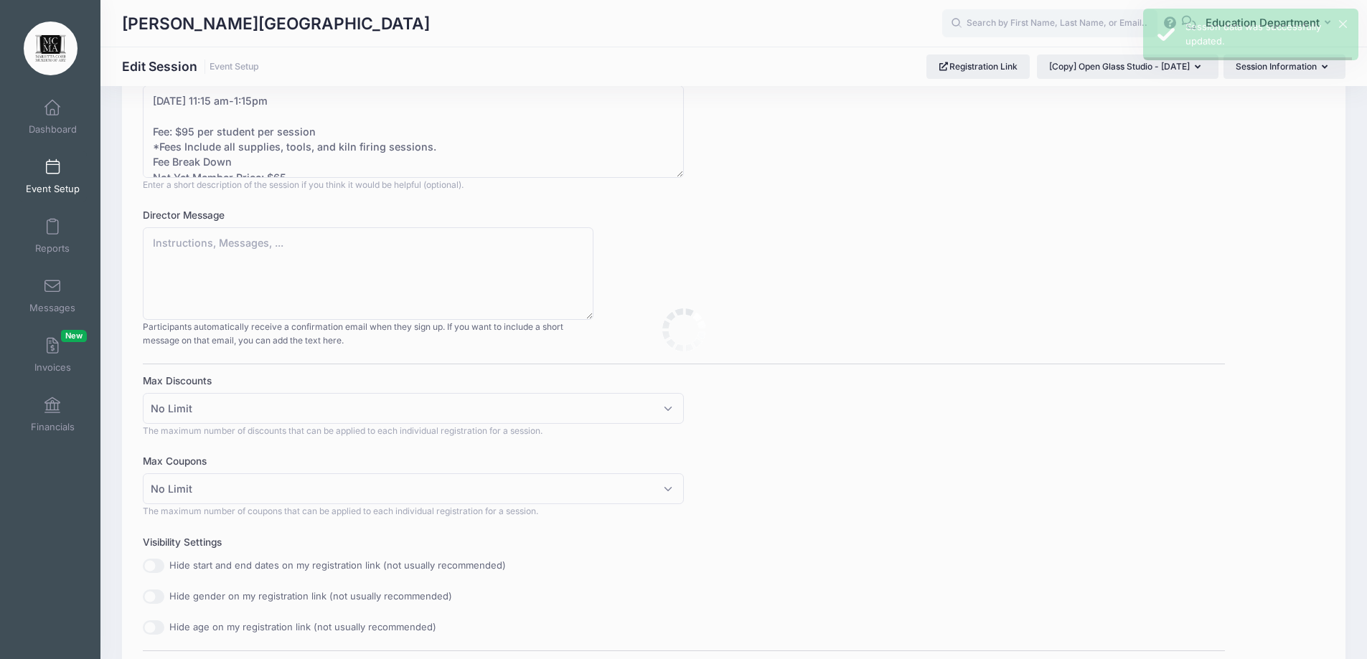
scroll to position [0, 0]
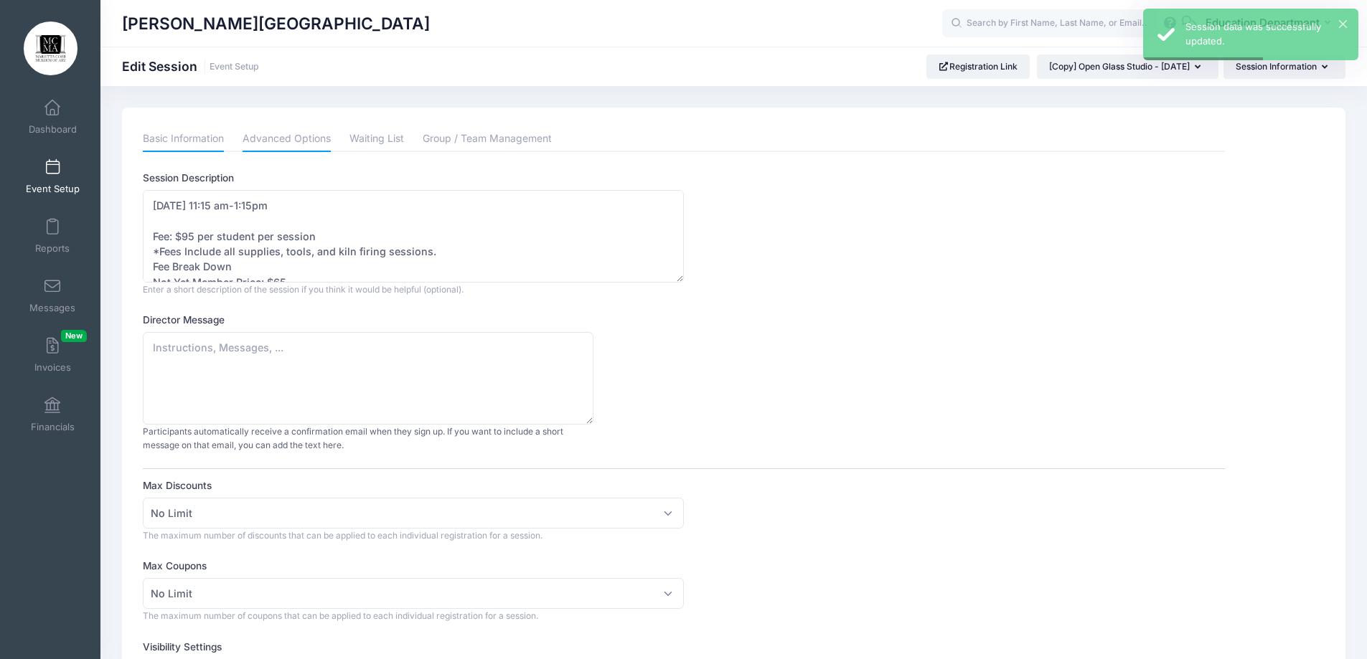
click at [200, 131] on link "Basic Information" at bounding box center [183, 139] width 81 height 26
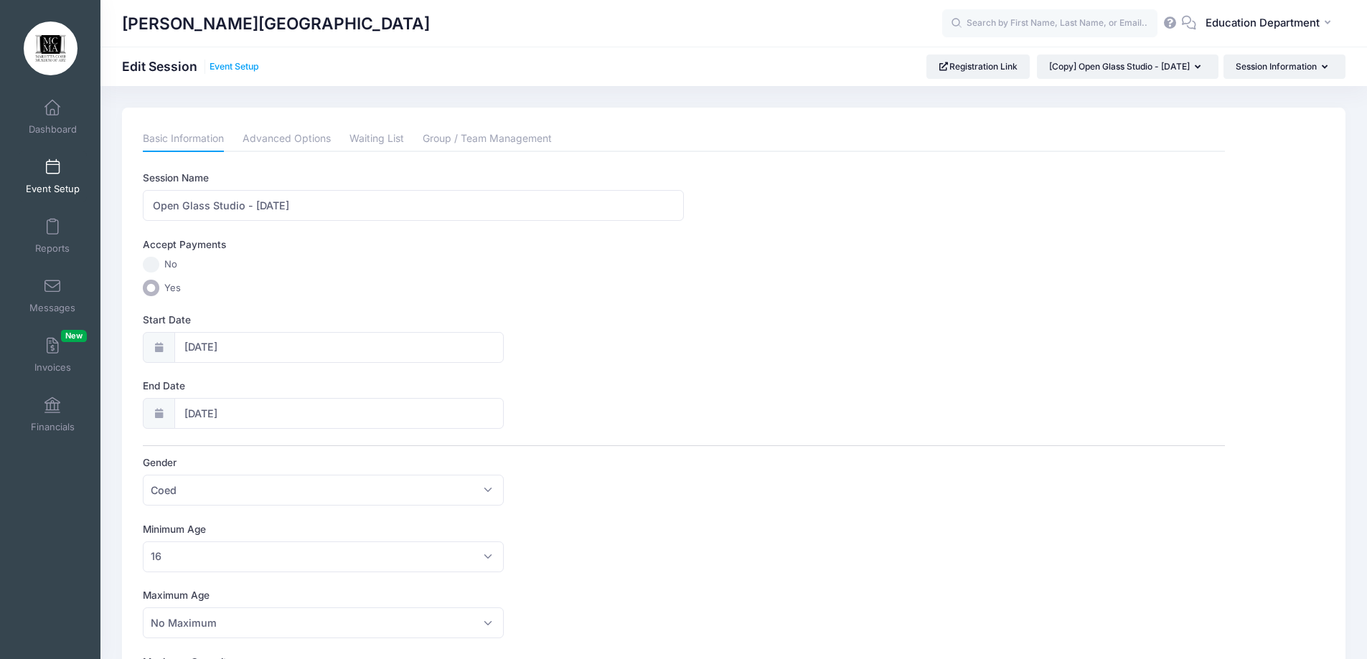
click at [241, 65] on link "Event Setup" at bounding box center [233, 67] width 49 height 11
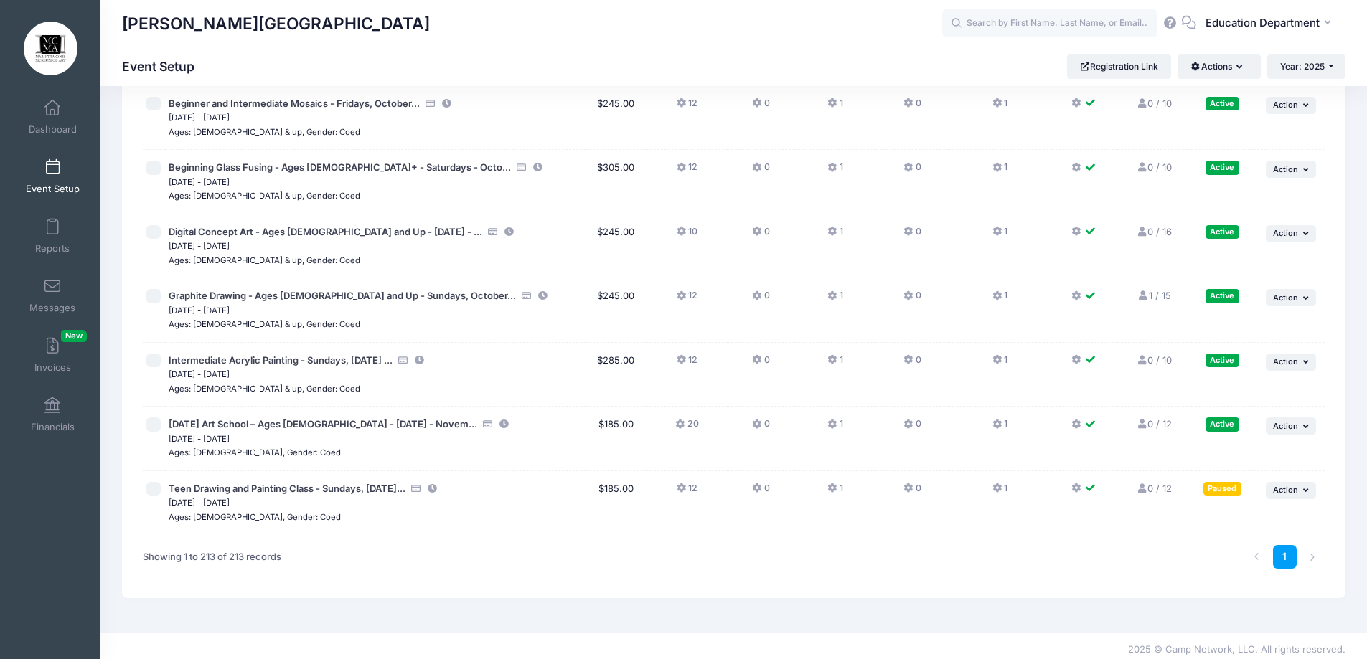
scroll to position [13347, 0]
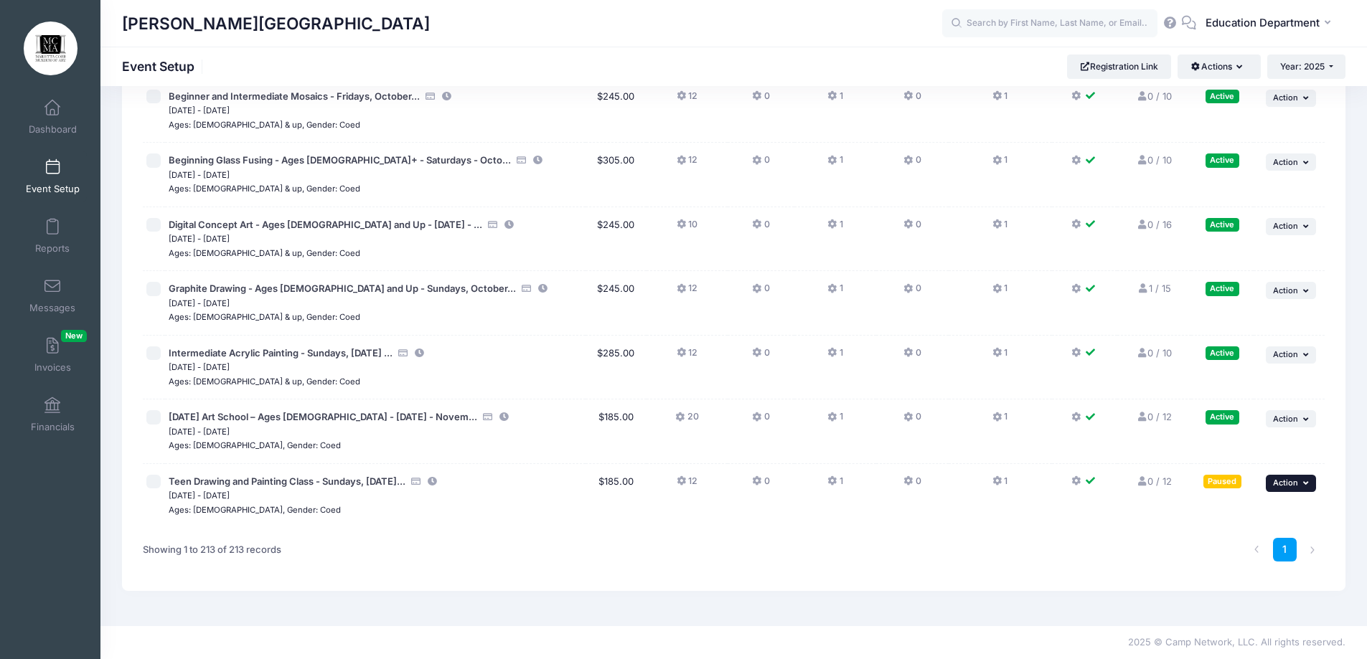
click at [1272, 481] on button "... Action" at bounding box center [1290, 483] width 50 height 17
click at [1206, 596] on link "Delete Session" at bounding box center [1244, 597] width 130 height 27
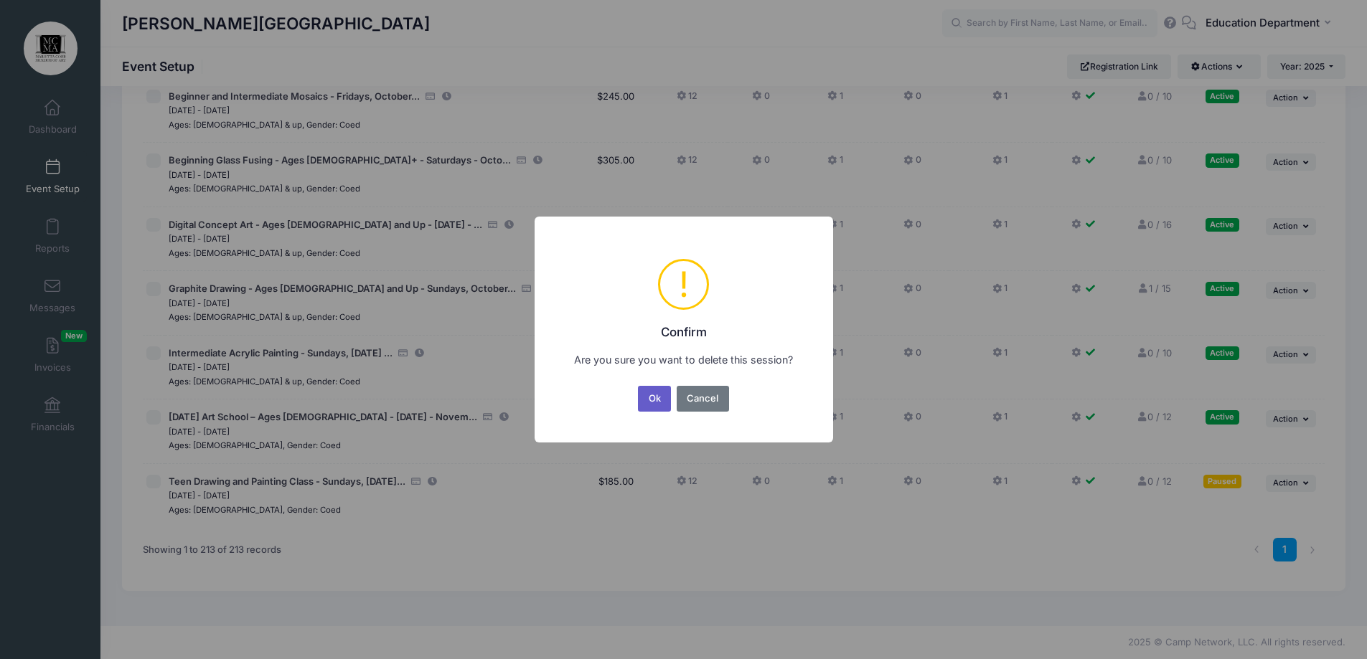
click at [653, 399] on button "Ok" at bounding box center [654, 399] width 33 height 26
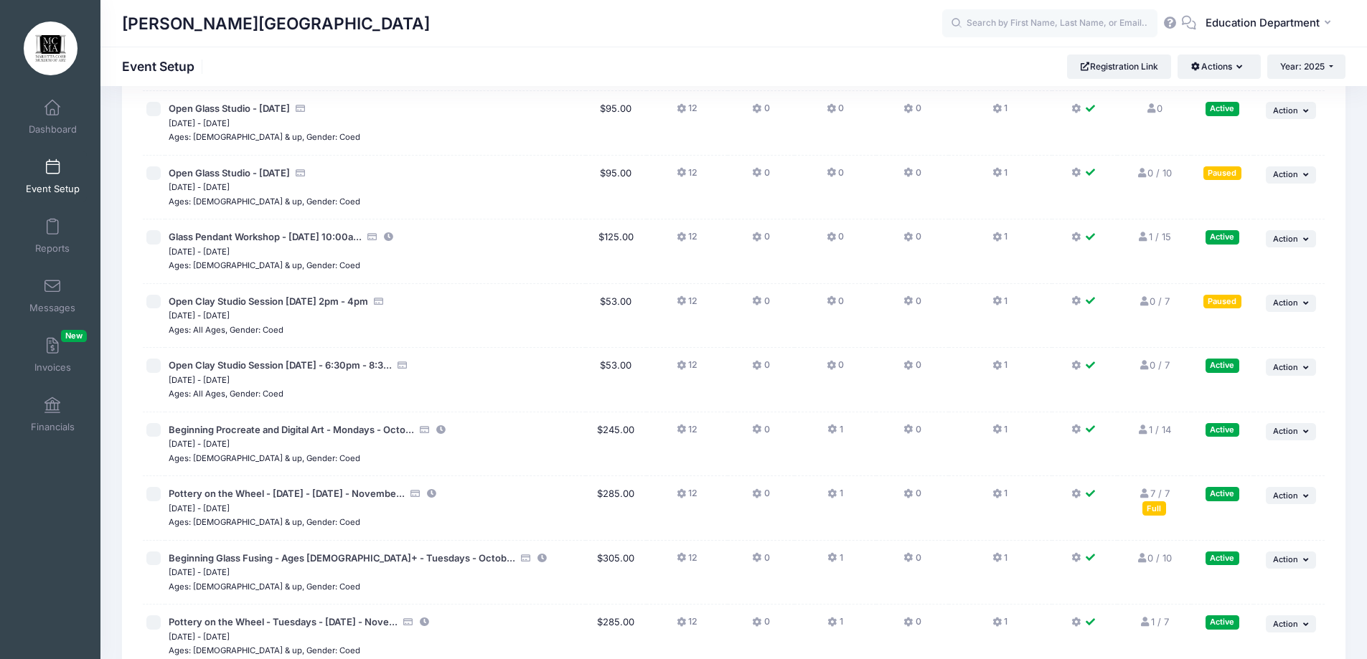
scroll to position [12206, 0]
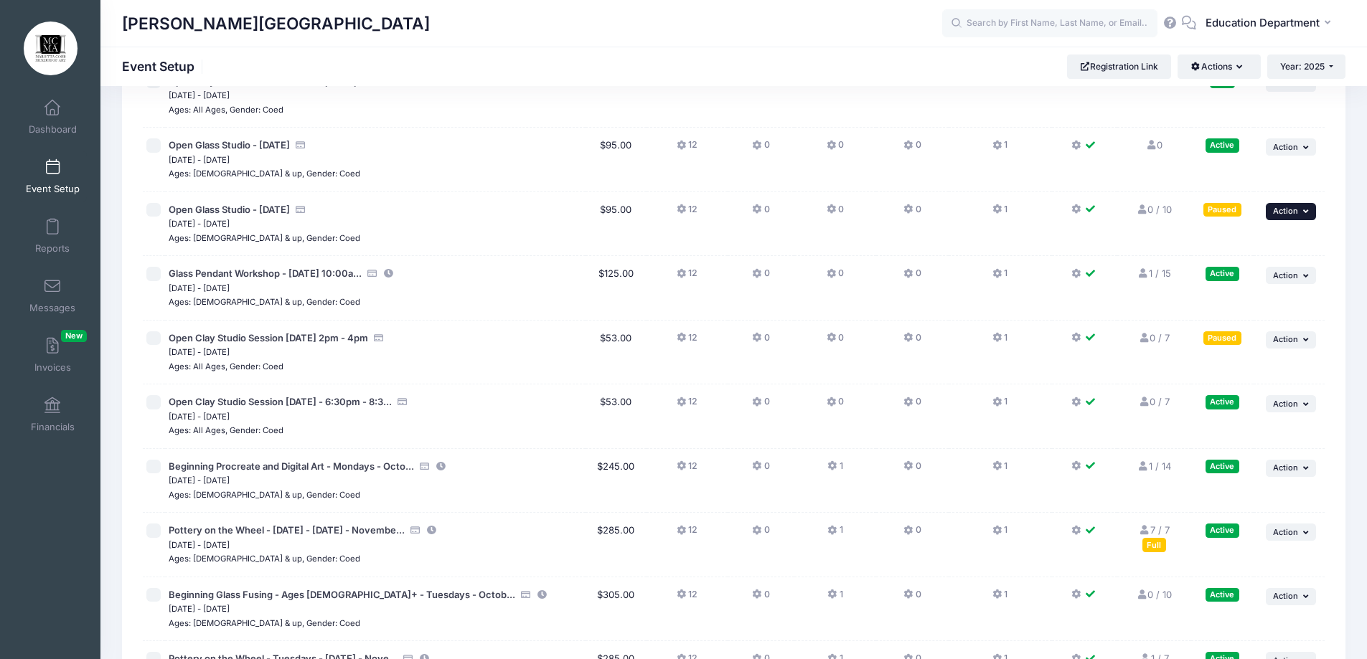
click at [1279, 214] on span "Action" at bounding box center [1285, 211] width 25 height 10
click at [1262, 250] on link "Resume Session" at bounding box center [1244, 243] width 130 height 27
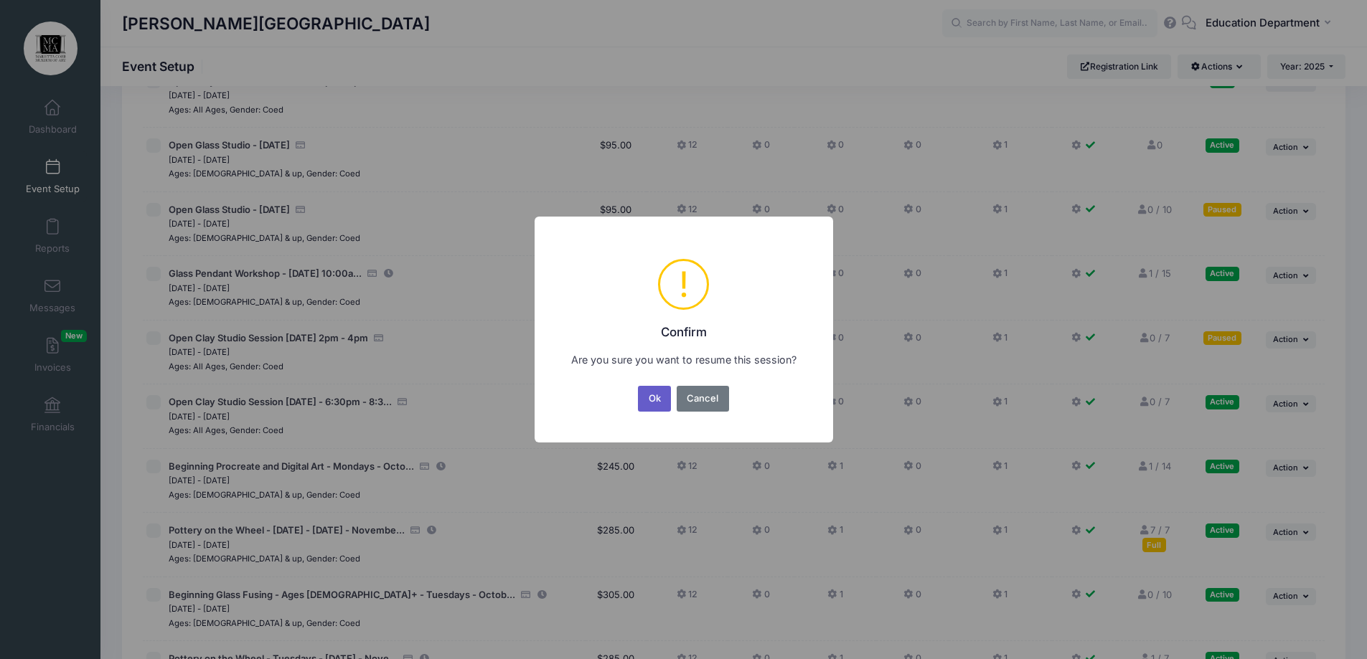
click at [656, 394] on button "Ok" at bounding box center [654, 399] width 33 height 26
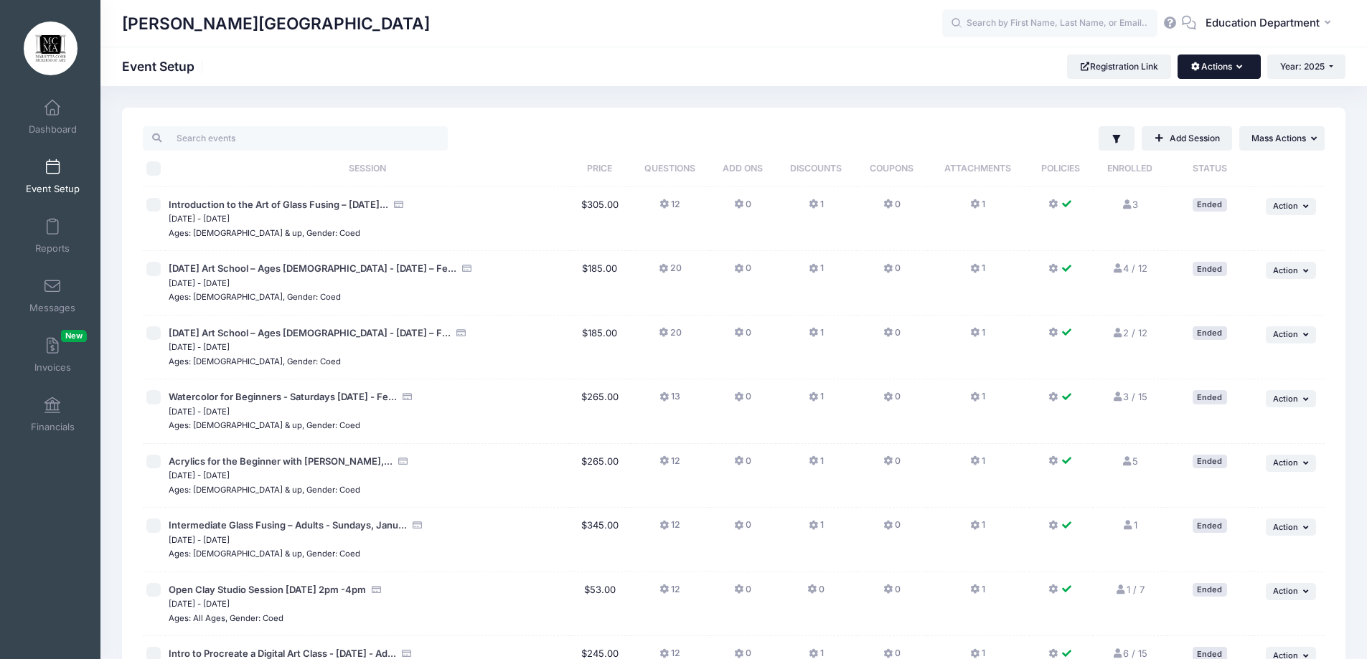
click at [1228, 64] on button "Actions" at bounding box center [1218, 67] width 82 height 24
click at [1199, 101] on link "Manage Registration Links" at bounding box center [1171, 101] width 166 height 27
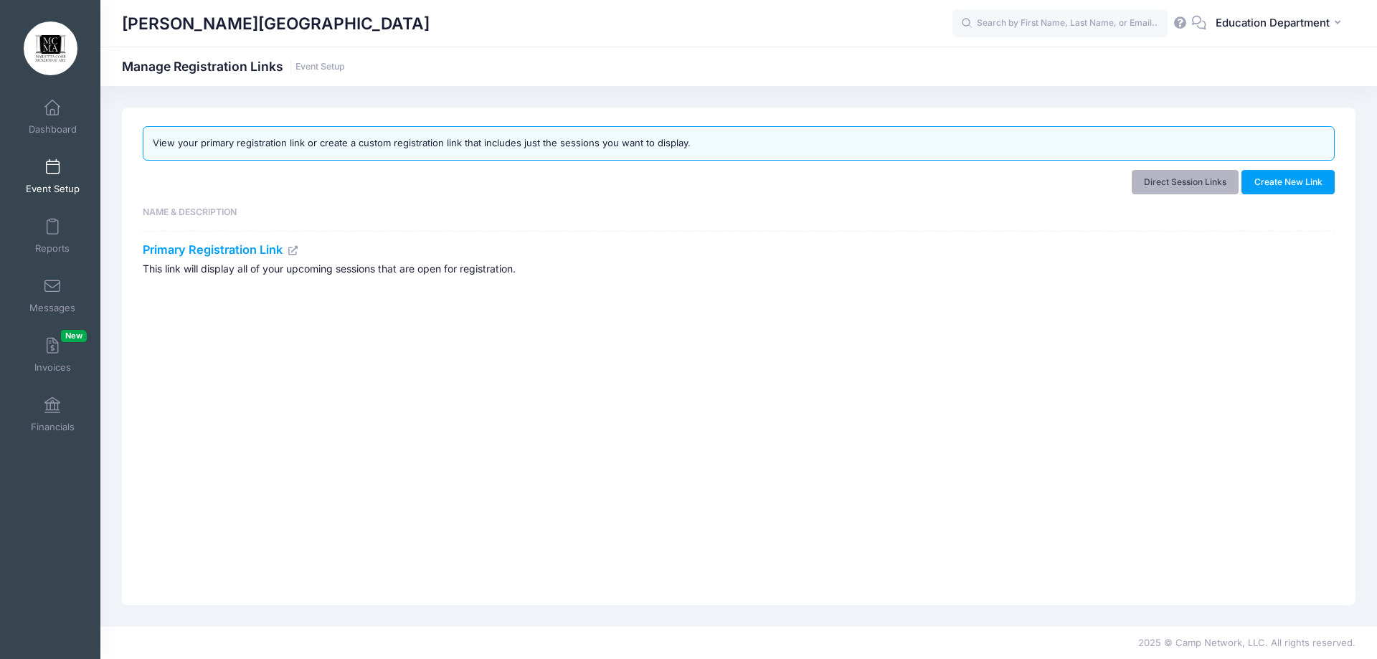
click at [1187, 191] on link "Direct Session Links" at bounding box center [1186, 182] width 108 height 24
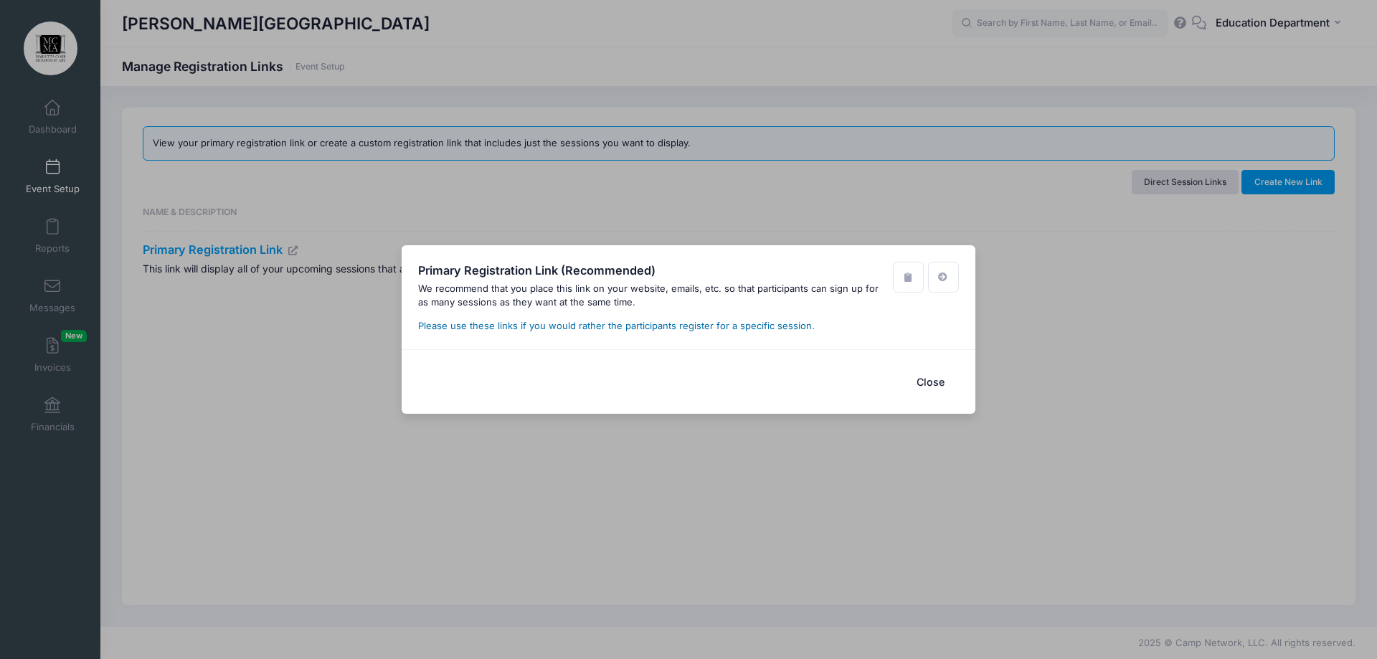
click at [787, 328] on link "Please use these links if you would rather the participants register for a spec…" at bounding box center [616, 325] width 397 height 11
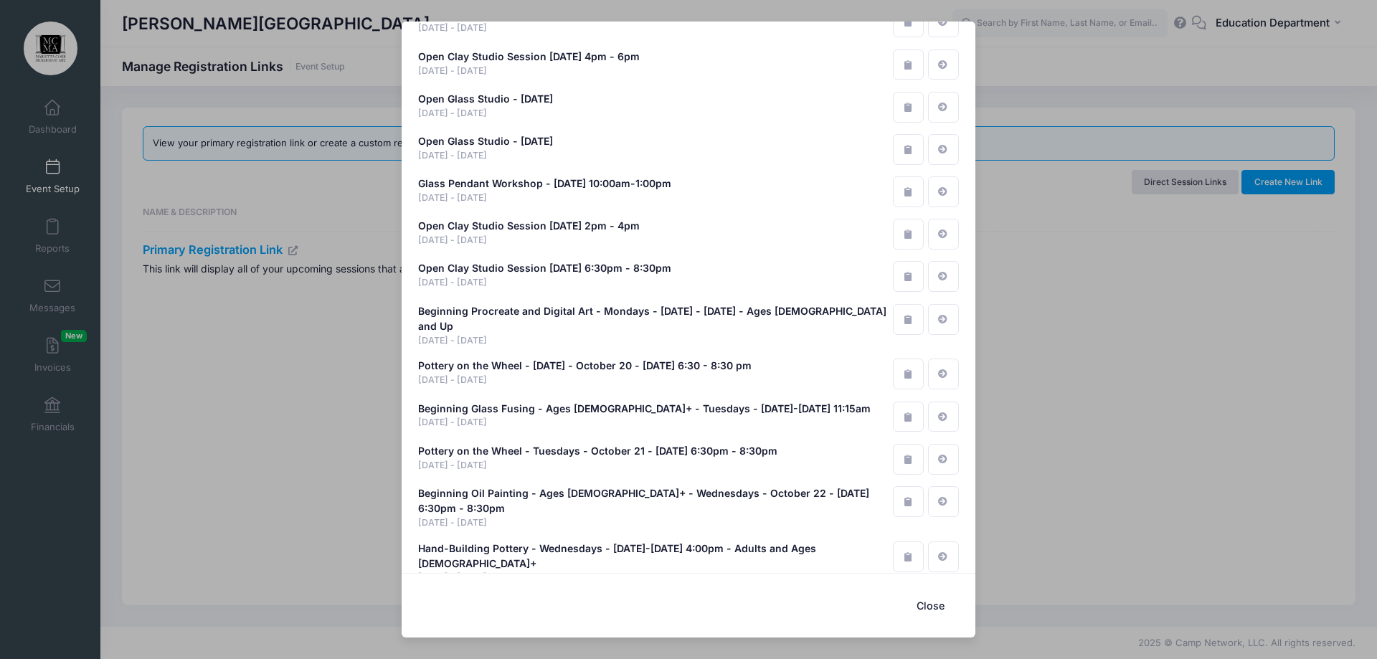
scroll to position [8066, 0]
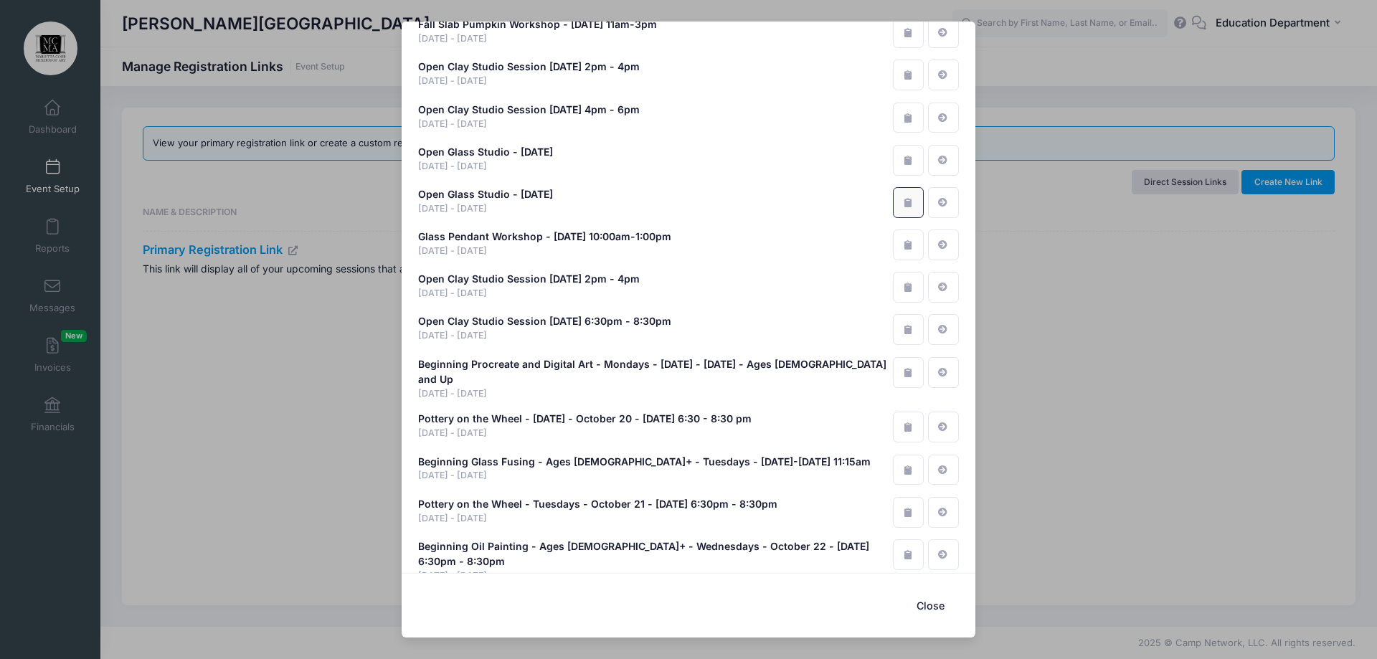
click at [902, 198] on icon "button" at bounding box center [907, 202] width 11 height 9
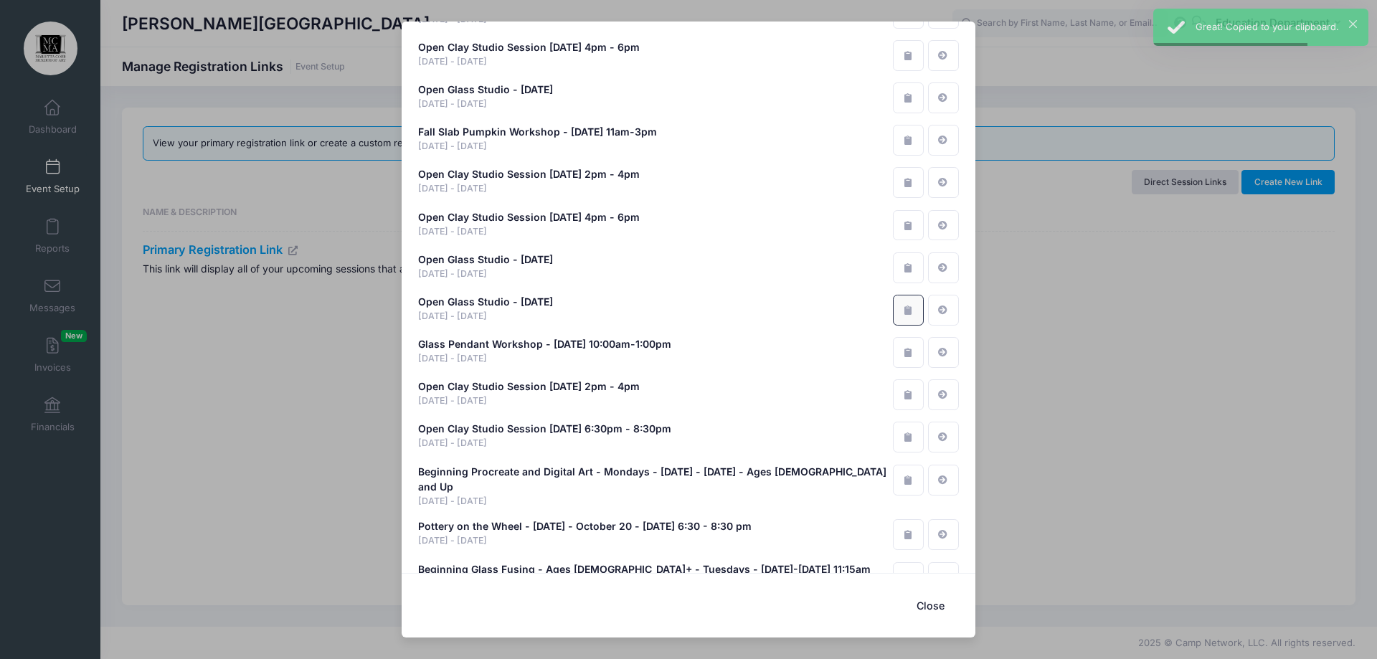
click at [903, 306] on icon "button" at bounding box center [907, 310] width 11 height 9
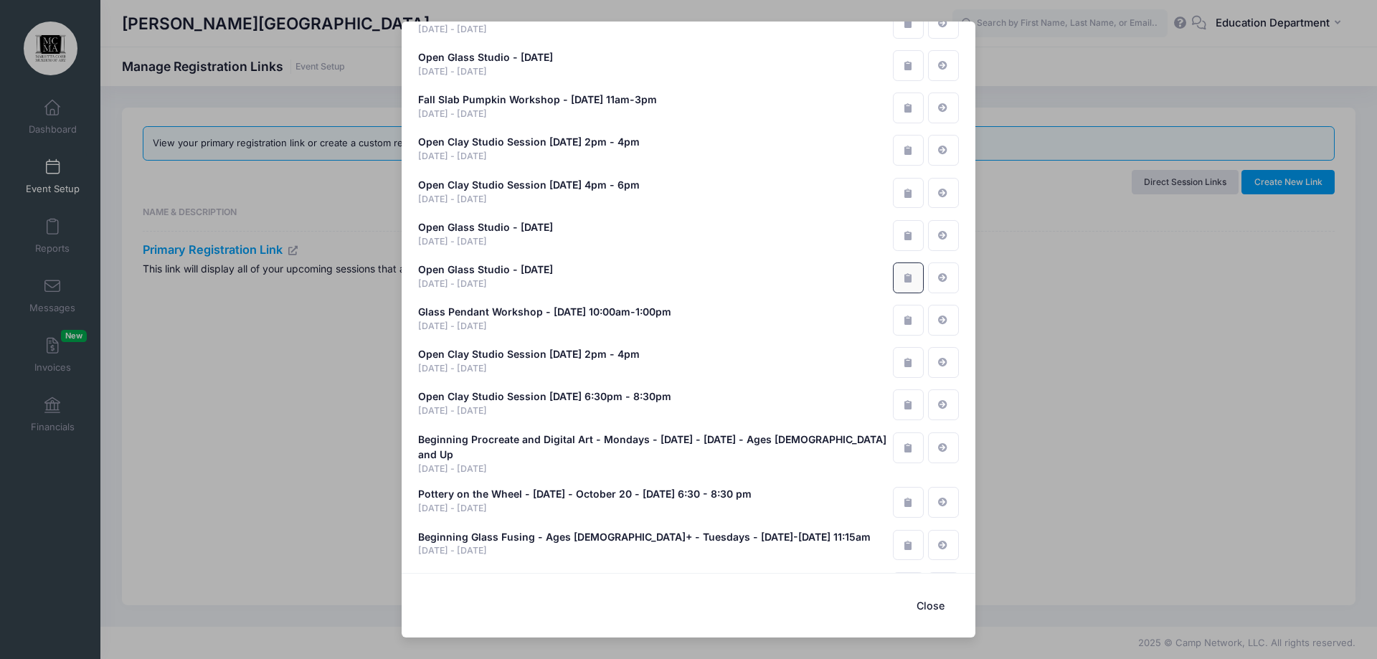
scroll to position [8030, 0]
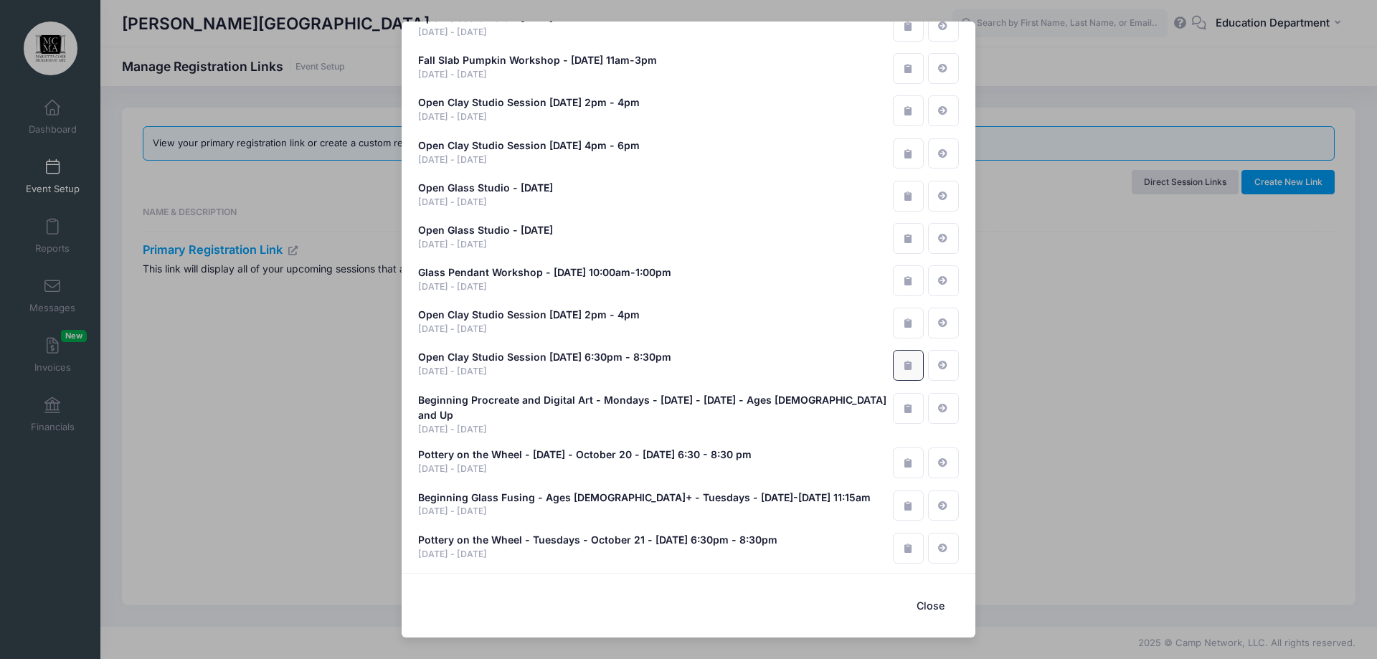
click at [905, 361] on icon "button" at bounding box center [907, 365] width 11 height 9
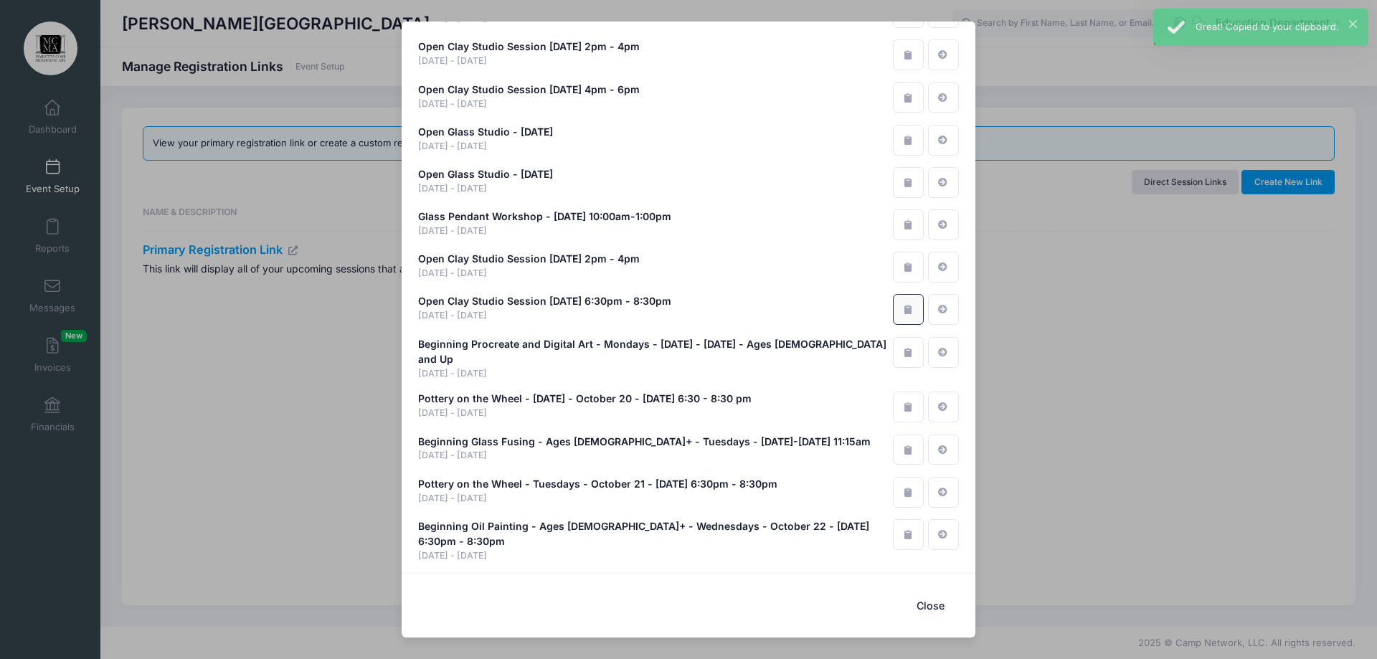
click at [902, 294] on button "button" at bounding box center [908, 309] width 31 height 31
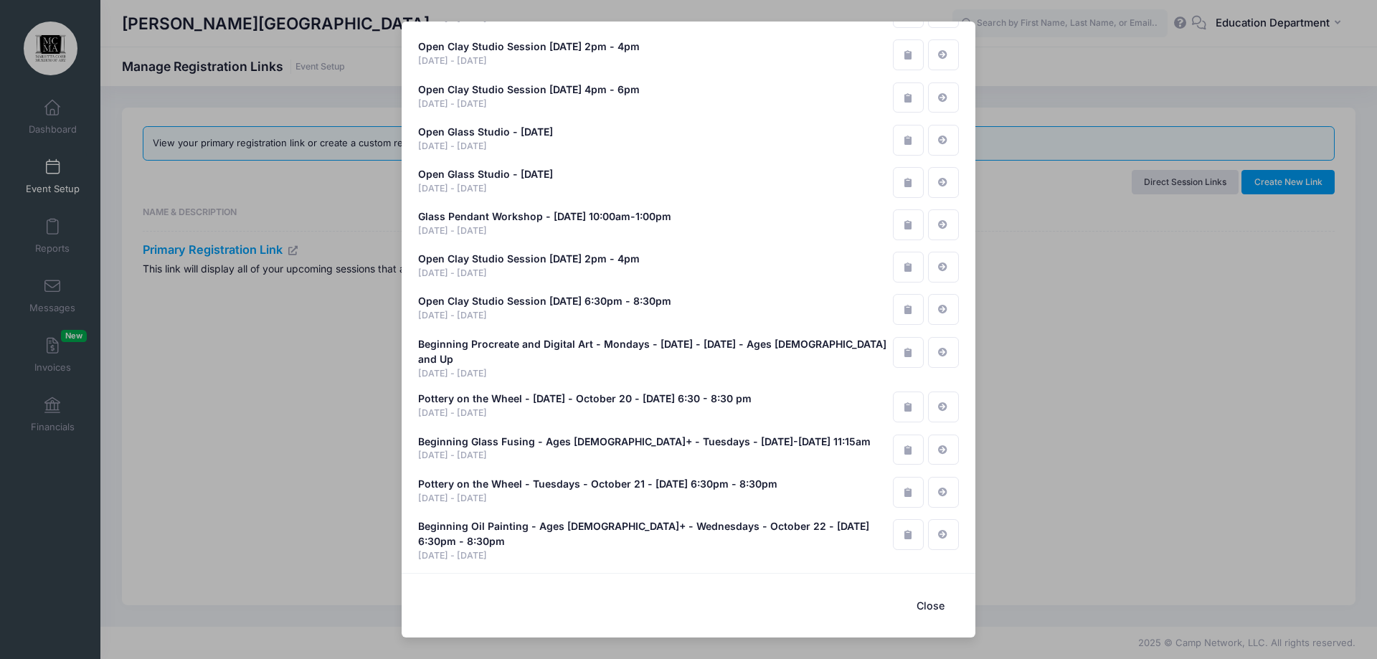
click at [930, 602] on button "Close" at bounding box center [930, 605] width 57 height 31
